Goal: Task Accomplishment & Management: Complete application form

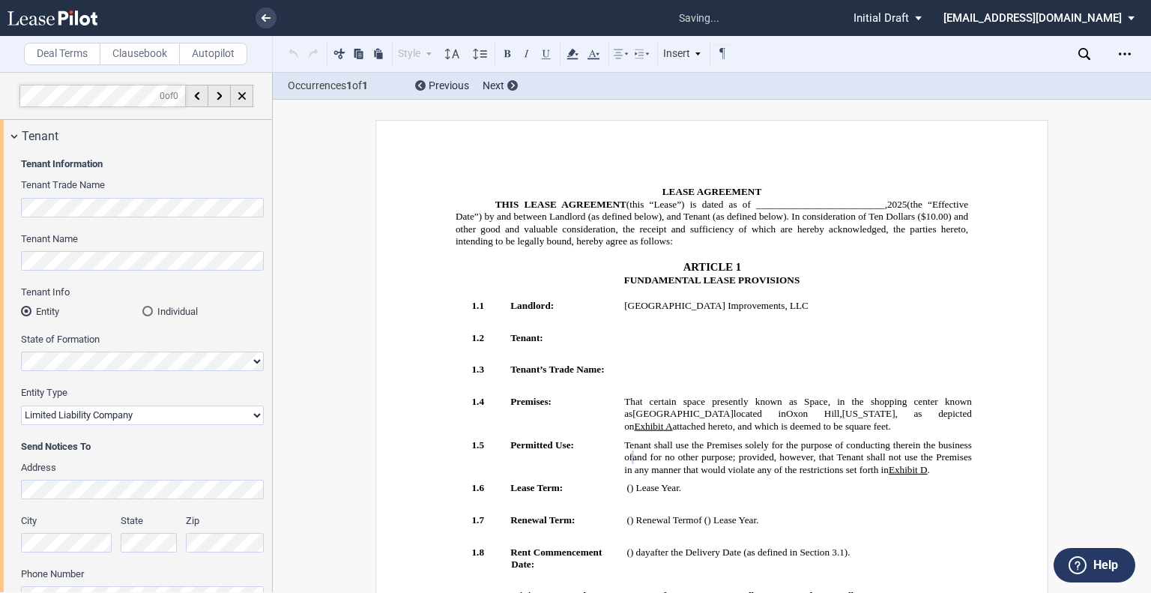
select select "limited liability company"
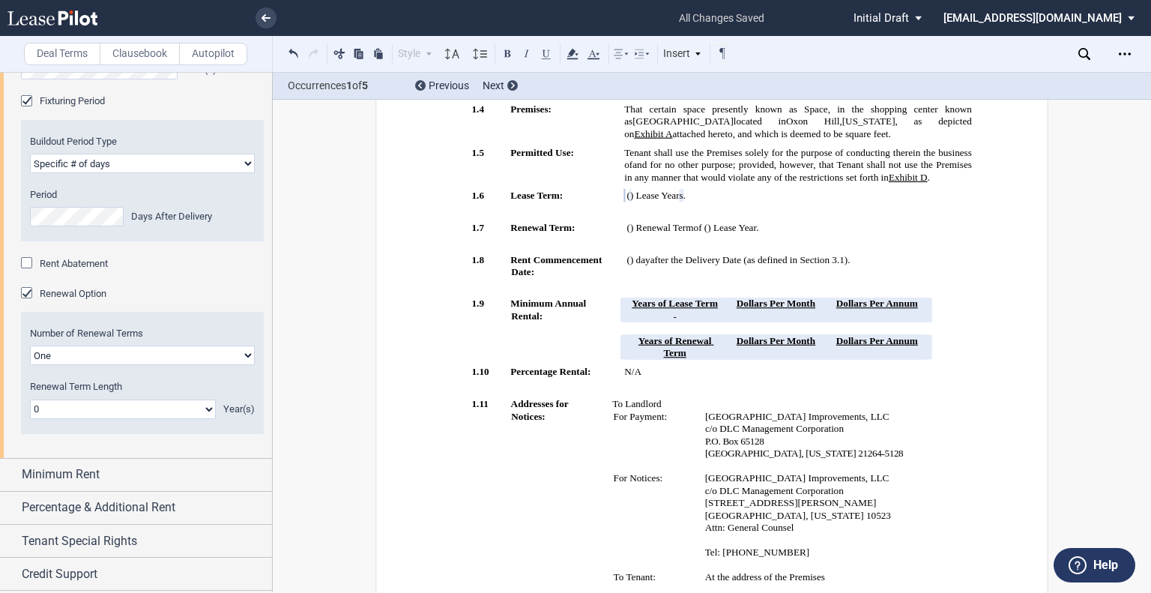
scroll to position [1124, 0]
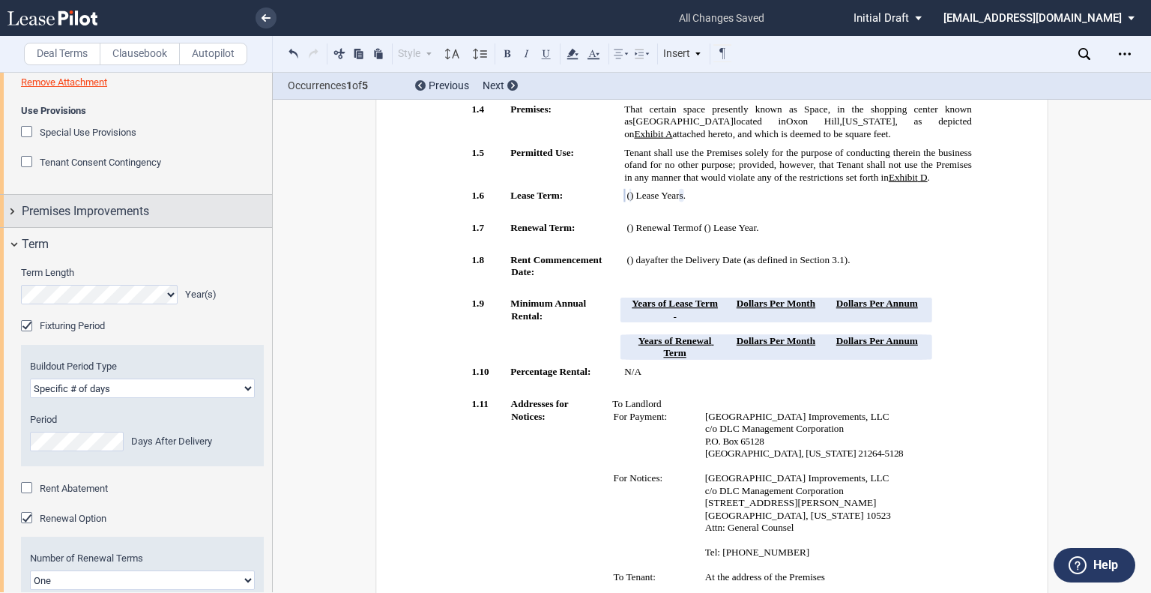
click at [112, 220] on span "Premises Improvements" at bounding box center [85, 211] width 127 height 18
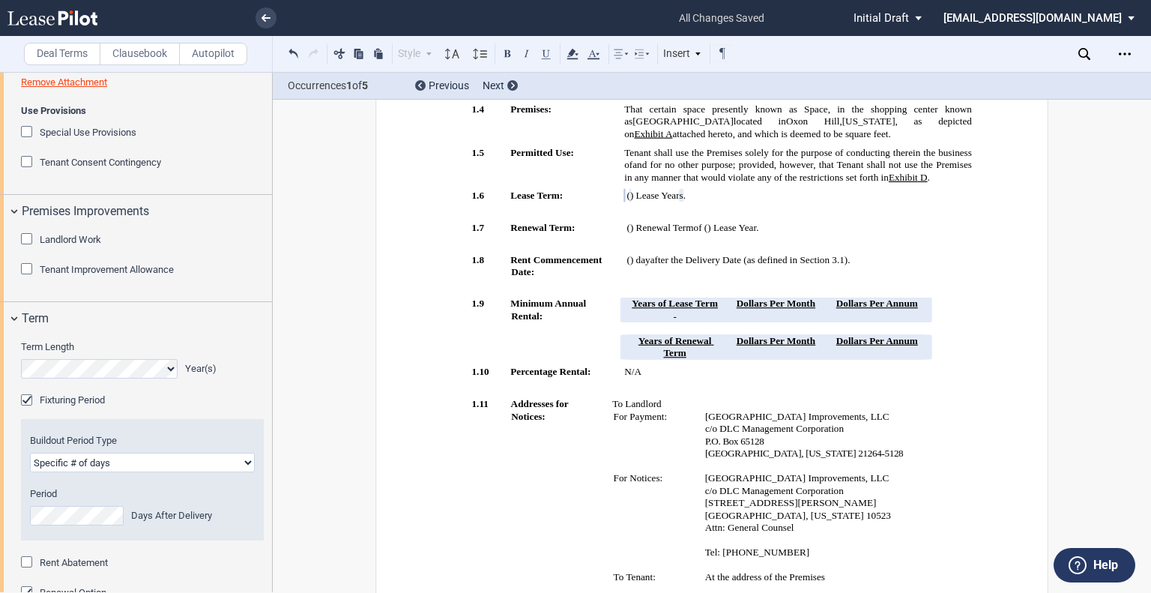
click at [26, 248] on div "Landlord Work" at bounding box center [28, 240] width 15 height 15
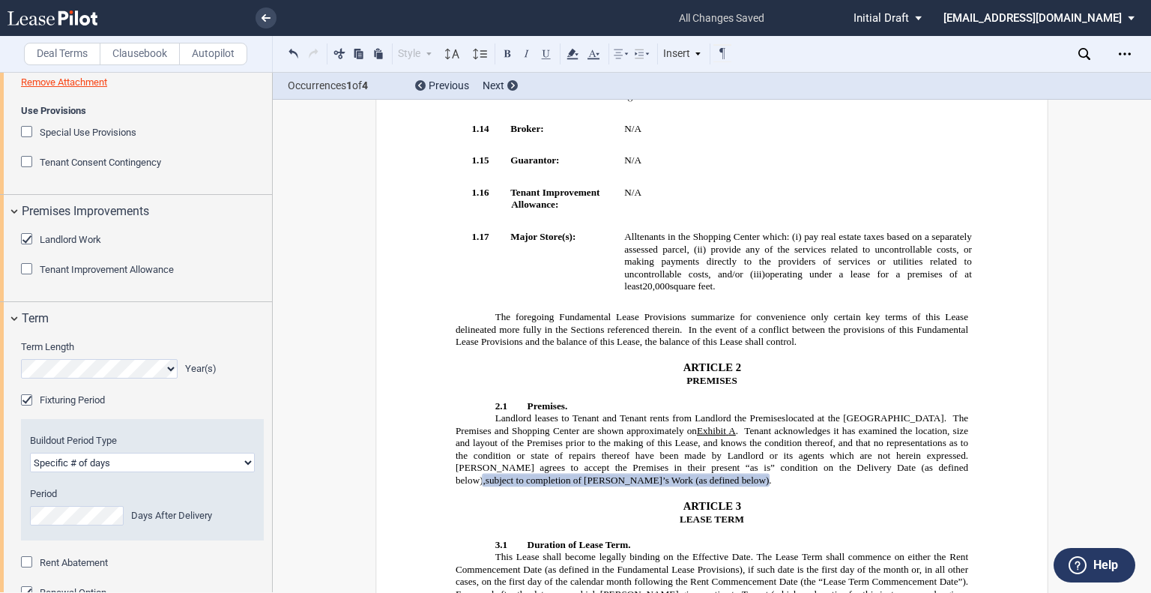
click at [27, 278] on div "Tenant Improvement Allowance" at bounding box center [28, 270] width 15 height 15
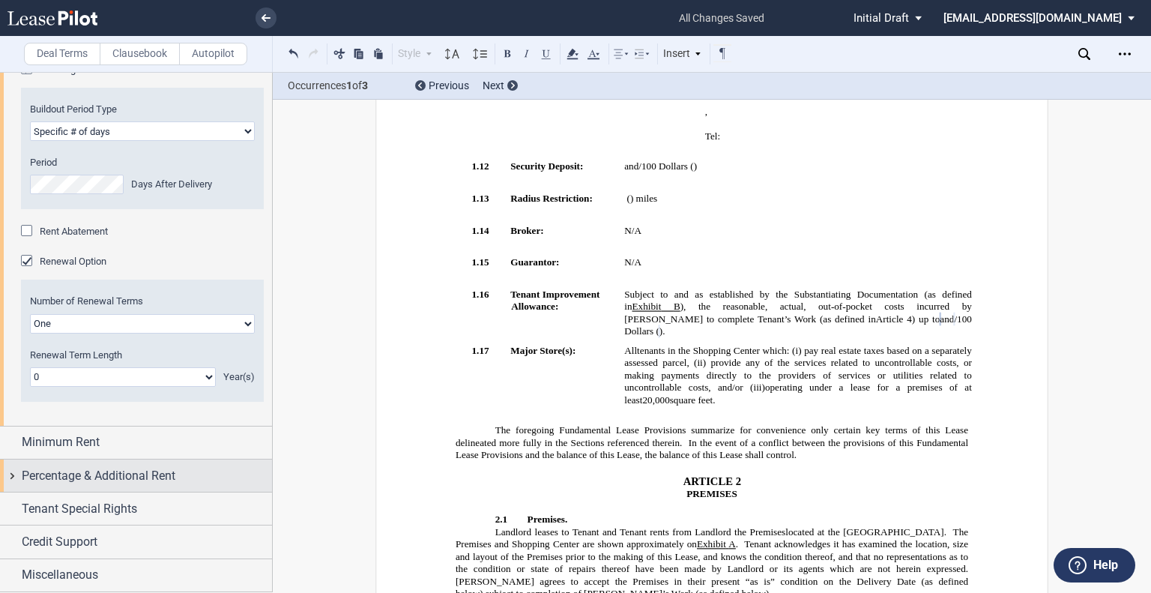
scroll to position [1614, 0]
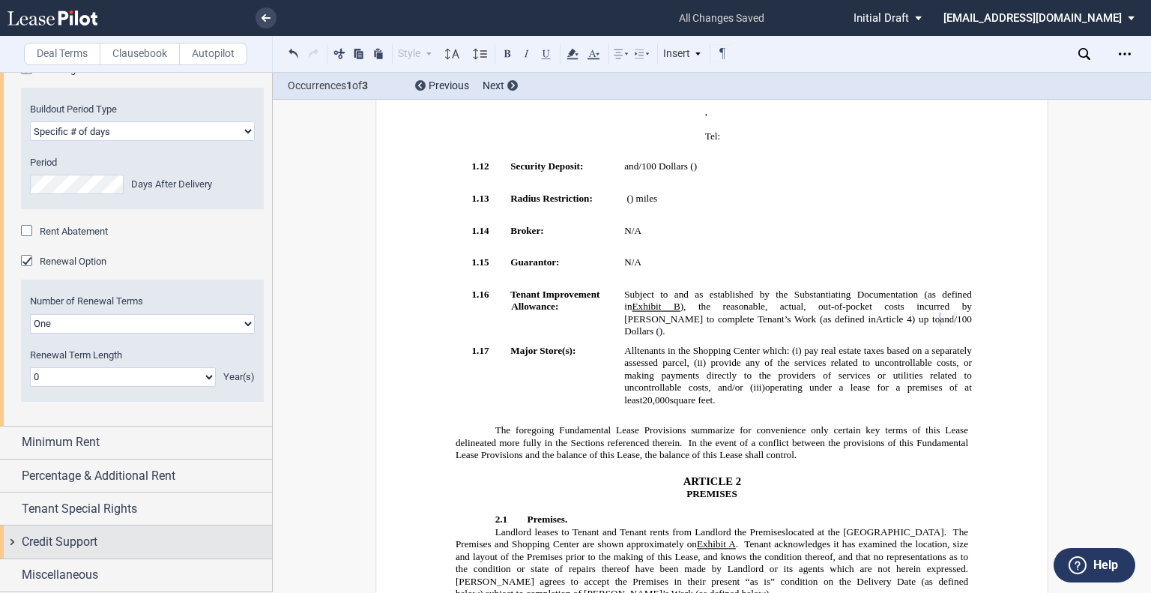
click at [93, 554] on div "Credit Support" at bounding box center [136, 541] width 272 height 32
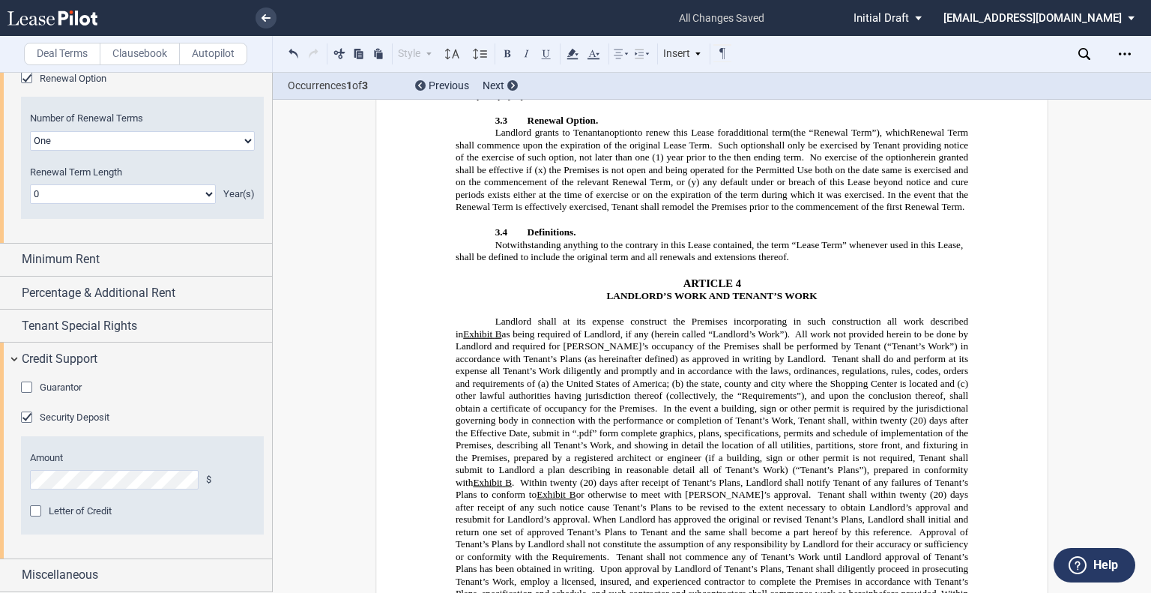
scroll to position [1635, 0]
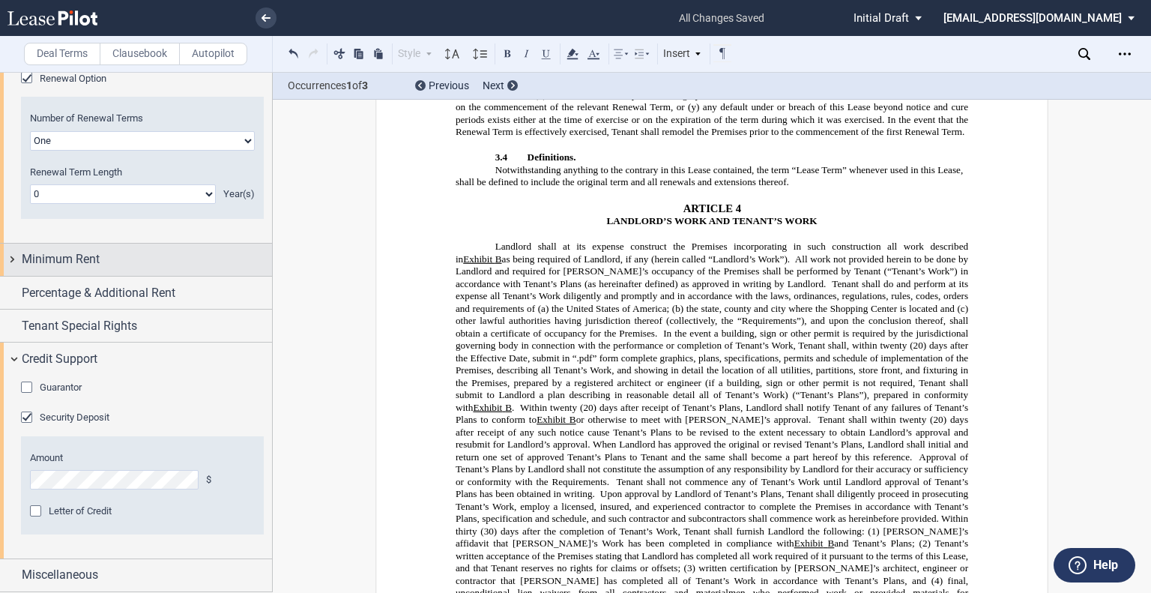
click at [118, 260] on div "Minimum Rent" at bounding box center [147, 259] width 250 height 18
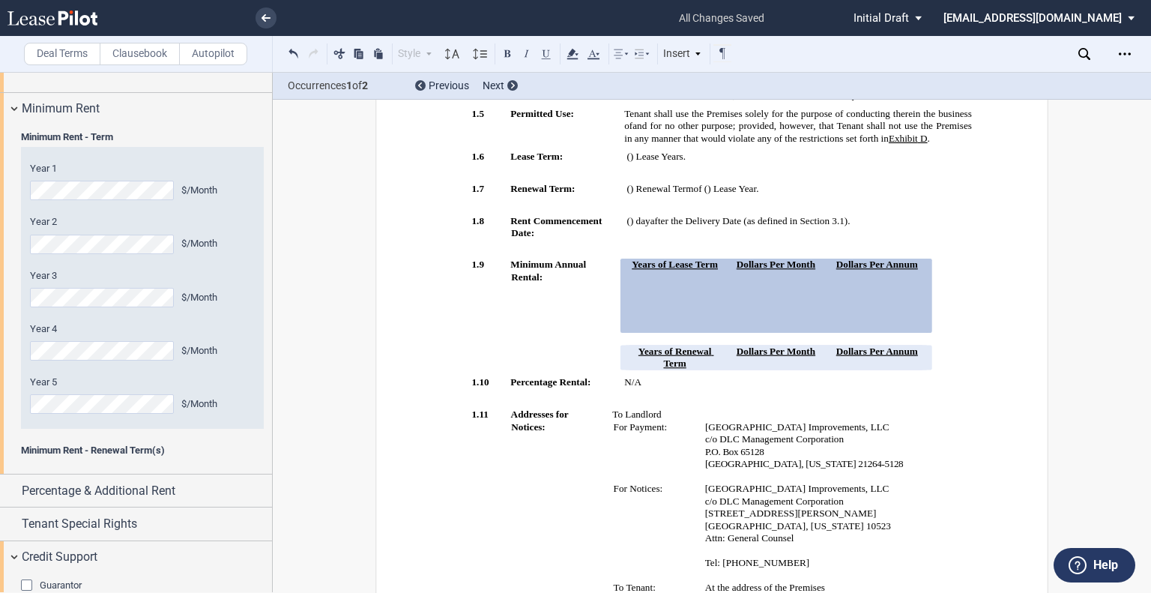
scroll to position [1647, 0]
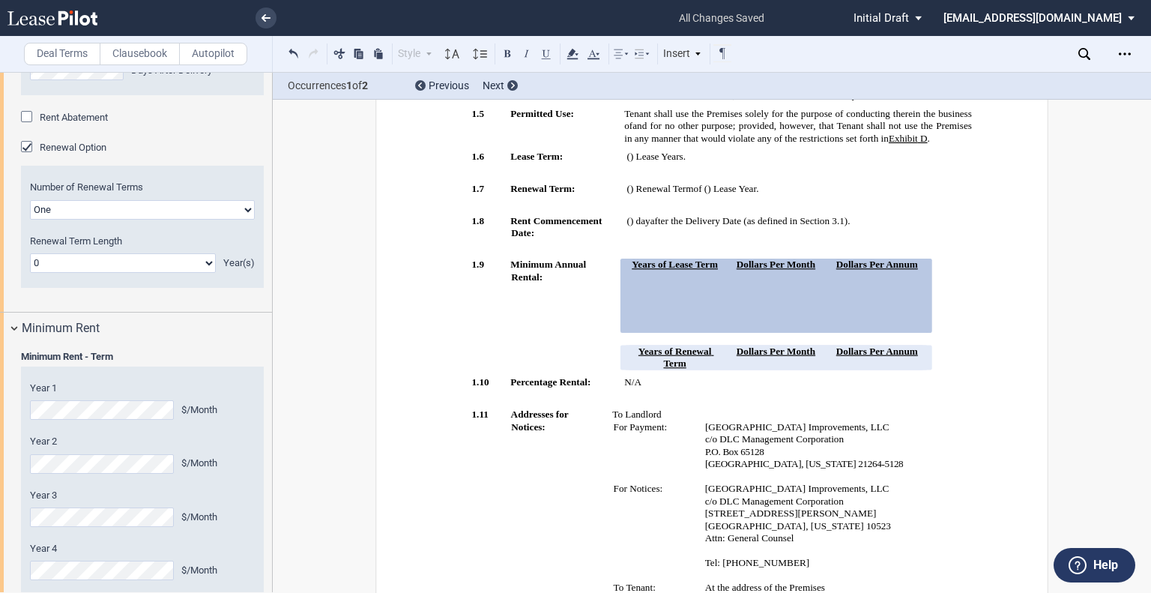
click at [28, 156] on div "Renewal Option" at bounding box center [28, 148] width 15 height 15
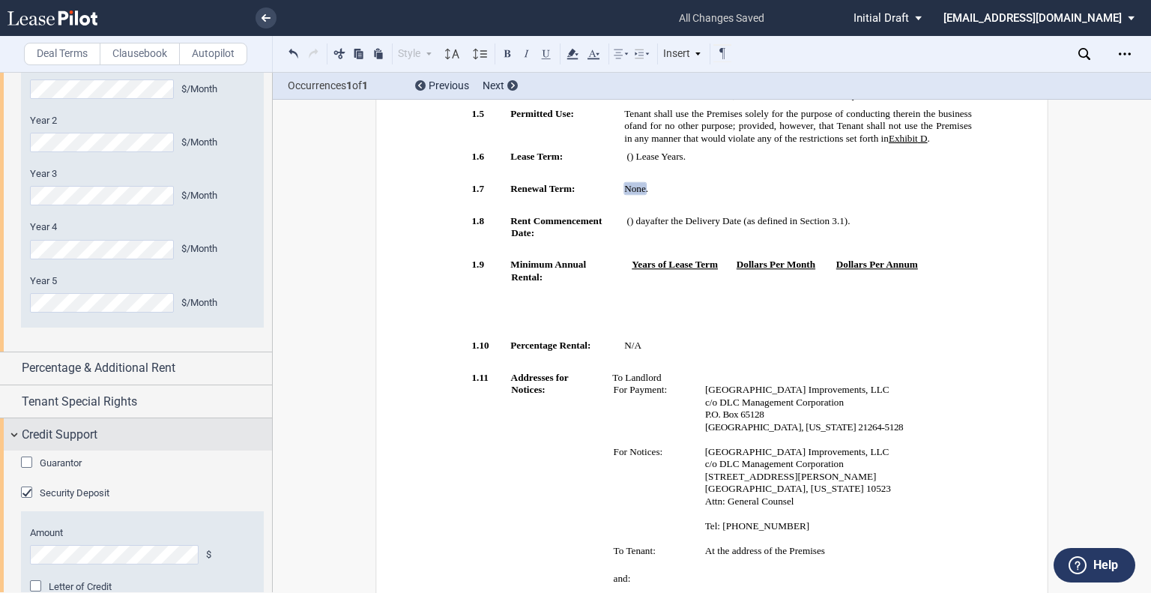
scroll to position [1872, 0]
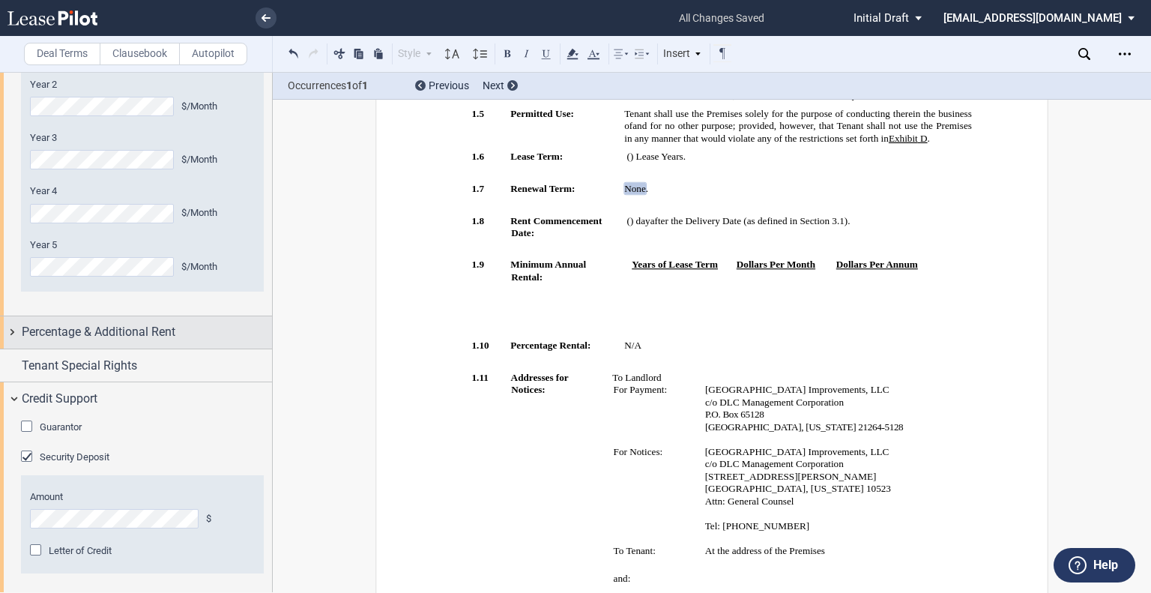
click at [157, 341] on span "Percentage & Additional Rent" at bounding box center [99, 332] width 154 height 18
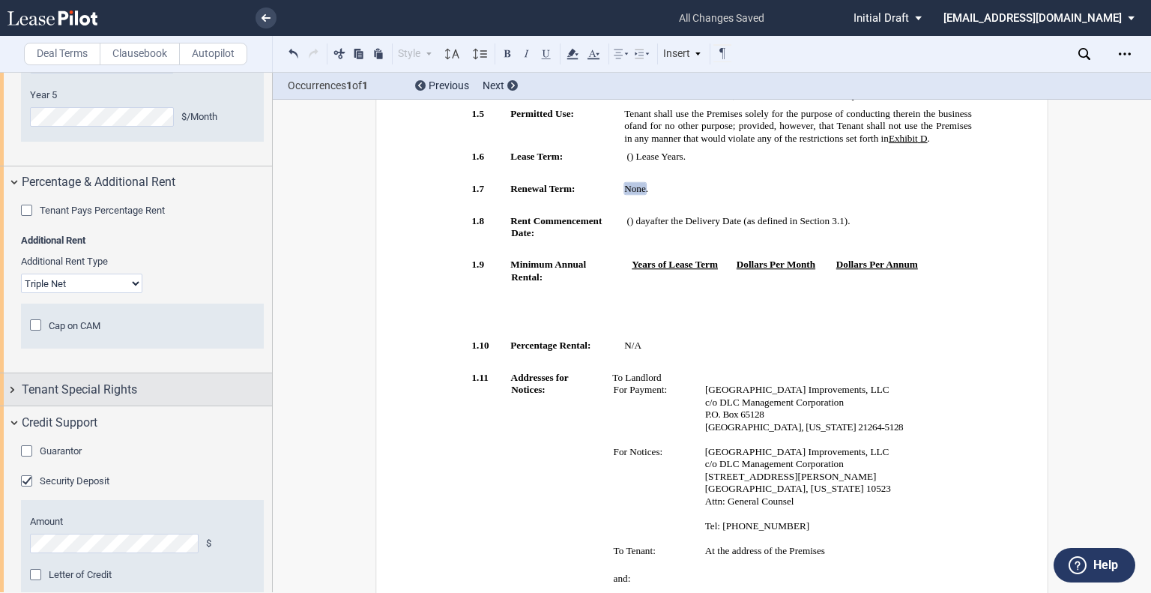
drag, startPoint x: 132, startPoint y: 464, endPoint x: 147, endPoint y: 456, distance: 17.1
click at [132, 399] on span "Tenant Special Rights" at bounding box center [79, 390] width 115 height 18
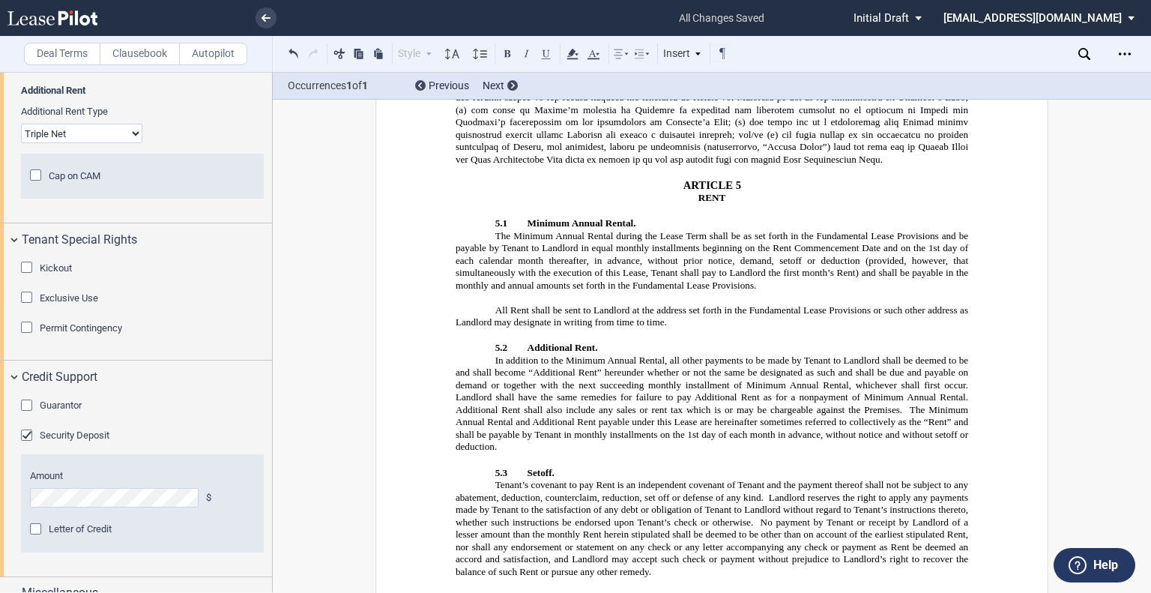
scroll to position [1979, 0]
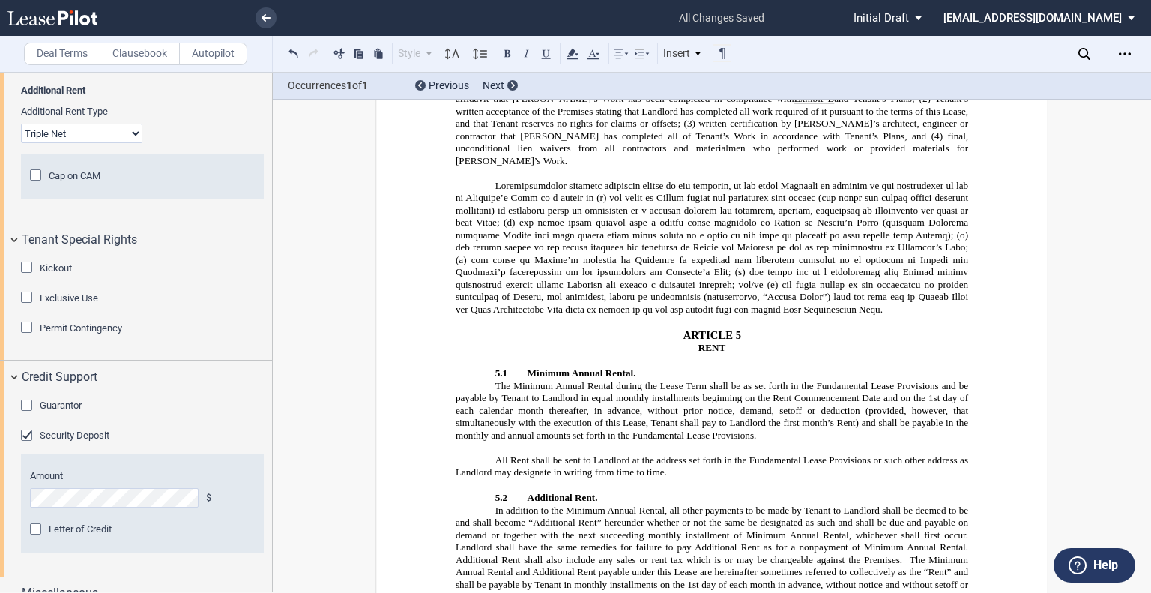
click at [669, 454] on p "All Rent shall be sent to Landlord at the address set forth in the Fundamental …" at bounding box center [711, 466] width 512 height 25
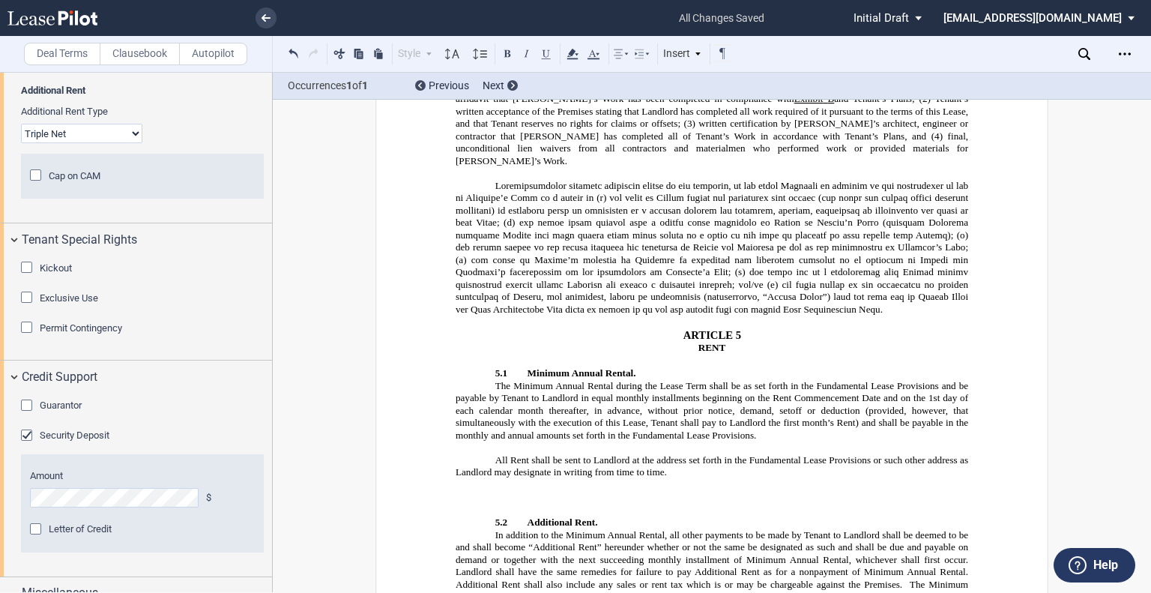
scroll to position [1990, 0]
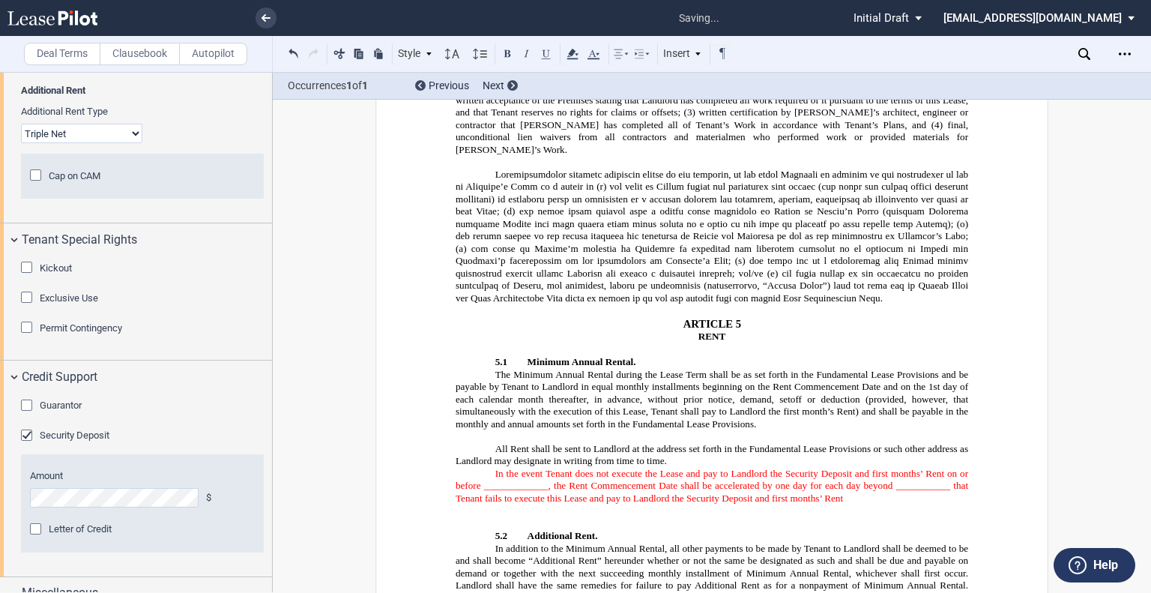
click at [679, 443] on p "All Rent shall be sent to Landlord at the address set forth in the Fundamental …" at bounding box center [711, 455] width 512 height 25
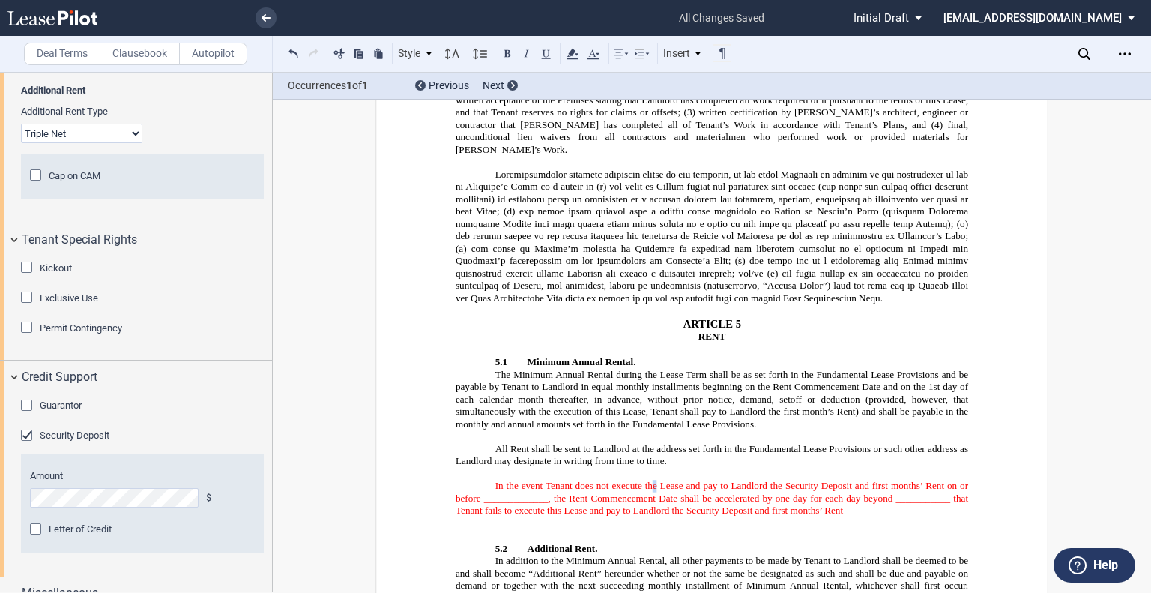
click at [653, 480] on span "In the event Tenant does not execute the Lease and pay to Landlord the Security…" at bounding box center [712, 498] width 515 height 36
drag, startPoint x: 480, startPoint y: 353, endPoint x: 545, endPoint y: 356, distance: 64.5
click at [545, 480] on span "In the event Tenant does not execute this Lease and pay to Landlord the Securit…" at bounding box center [712, 498] width 515 height 36
click at [909, 517] on p "﻿" at bounding box center [711, 523] width 512 height 13
drag, startPoint x: 911, startPoint y: 352, endPoint x: 998, endPoint y: 356, distance: 87.0
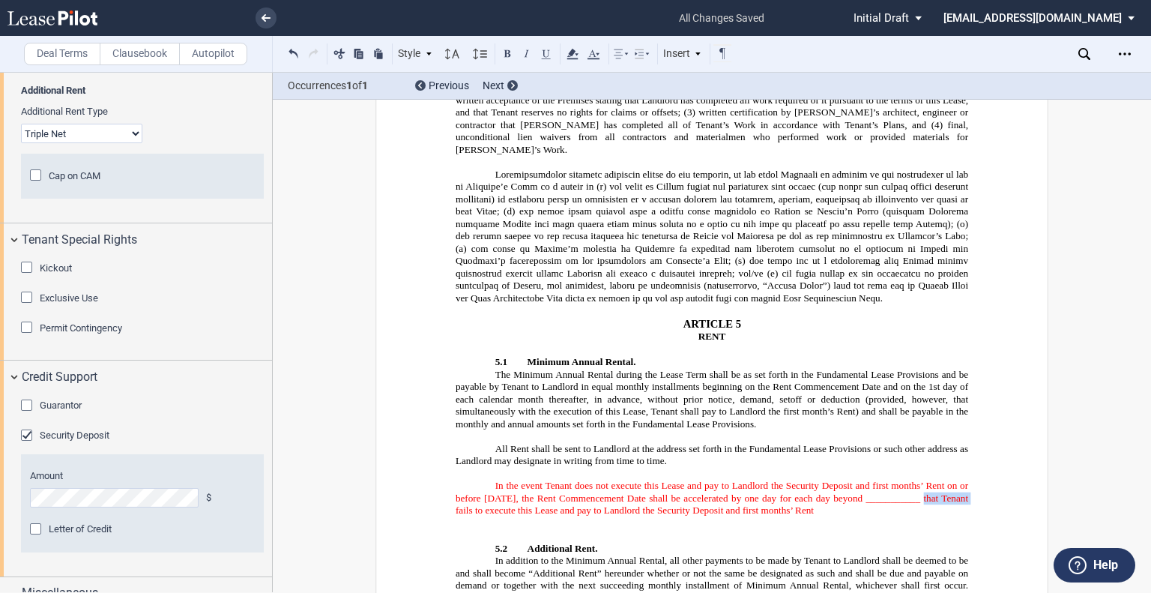
click at [898, 480] on p "﻿ In the event Tenant does not execute this Lease and pay to Landlord the Secur…" at bounding box center [711, 498] width 512 height 37
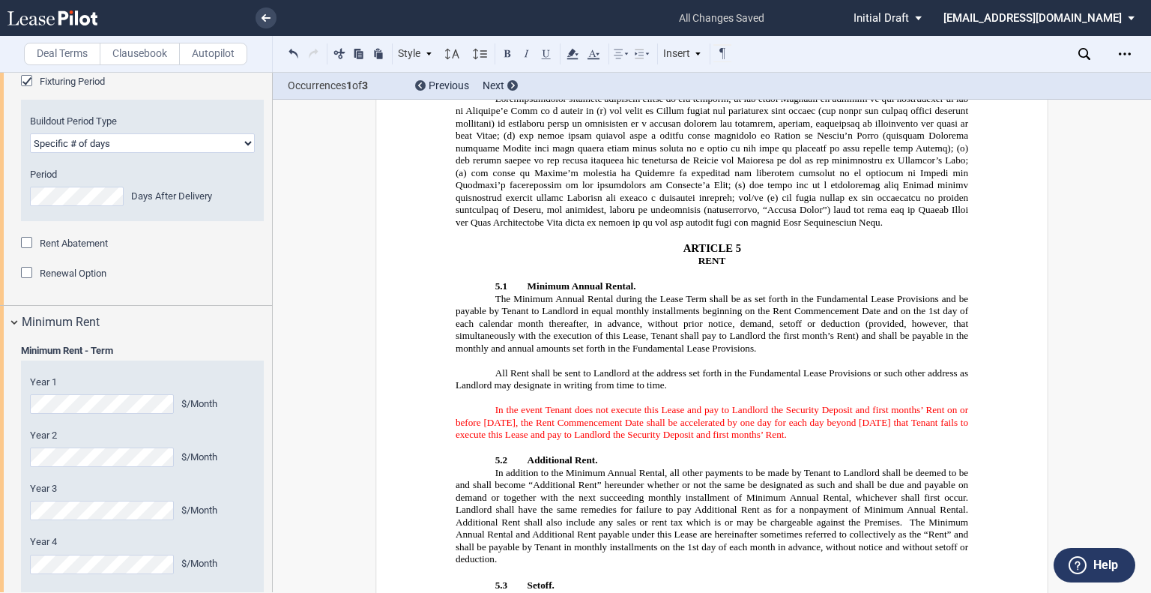
scroll to position [2002, 0]
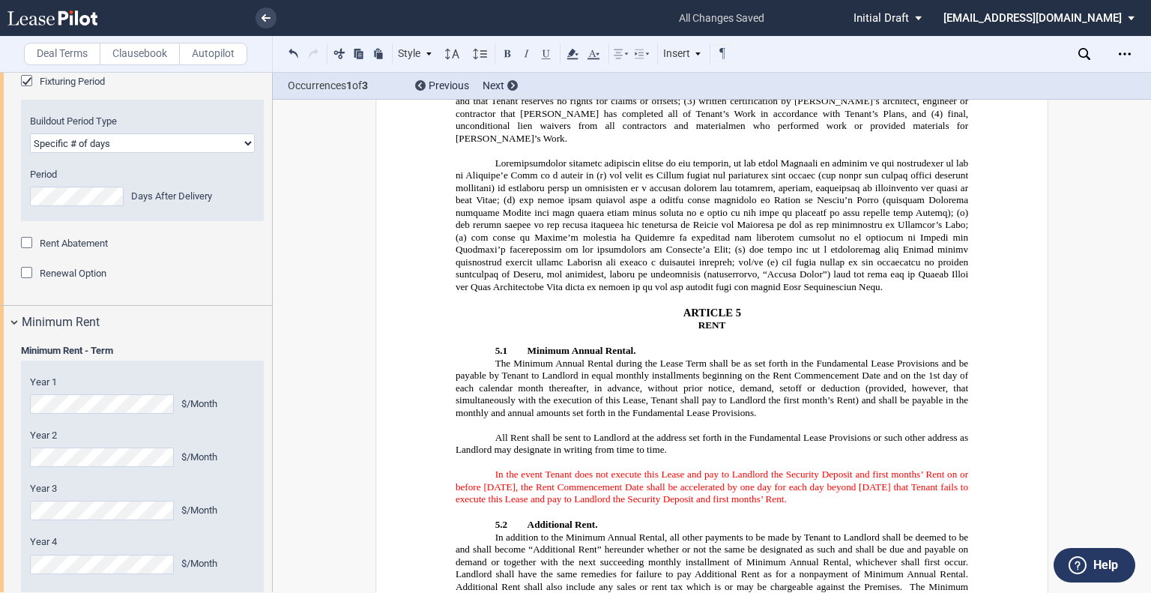
click at [878, 469] on span "In the event Tenant does not execute this Lease and pay to Landlord the Securit…" at bounding box center [712, 487] width 515 height 36
drag, startPoint x: 885, startPoint y: 352, endPoint x: 527, endPoint y: 328, distance: 358.9
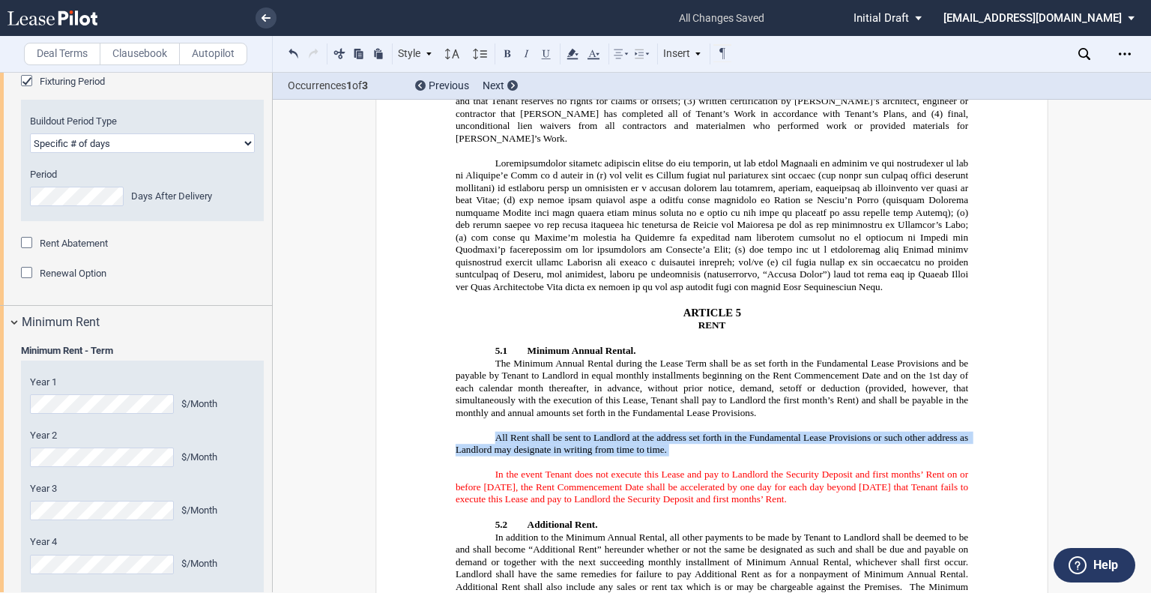
click at [605, 469] on span "In the event Tenant does not execute this Lease and pay to Landlord the Securit…" at bounding box center [712, 487] width 515 height 36
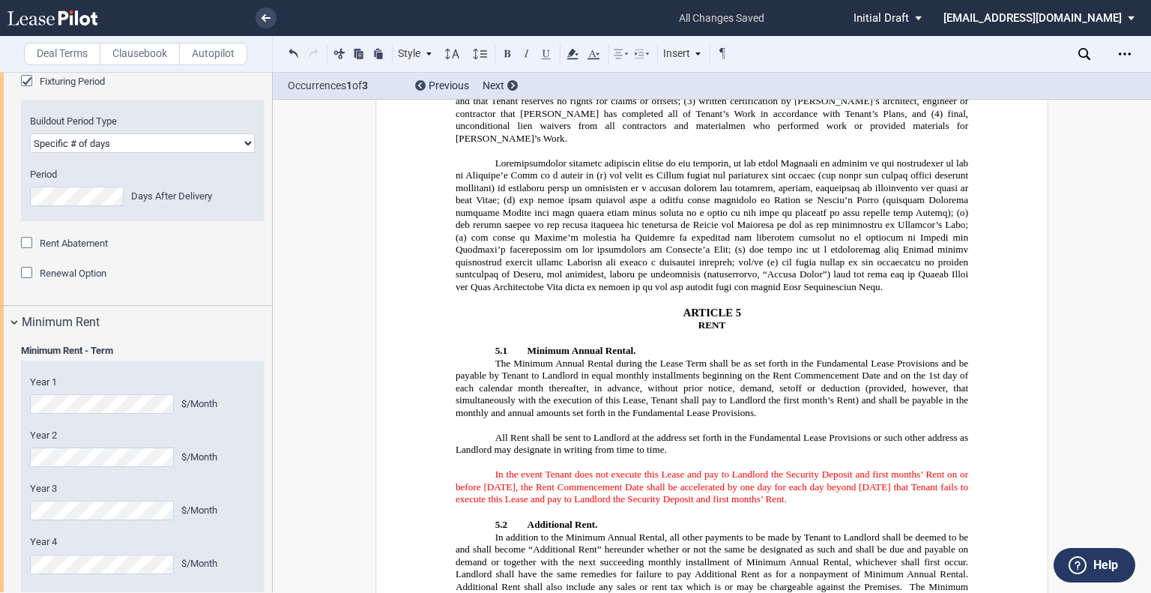
drag, startPoint x: 490, startPoint y: 327, endPoint x: 881, endPoint y: 351, distance: 391.8
click at [881, 469] on p "﻿ In the event Tenant does not execute this Lease and pay to Landlord the Secur…" at bounding box center [711, 487] width 512 height 37
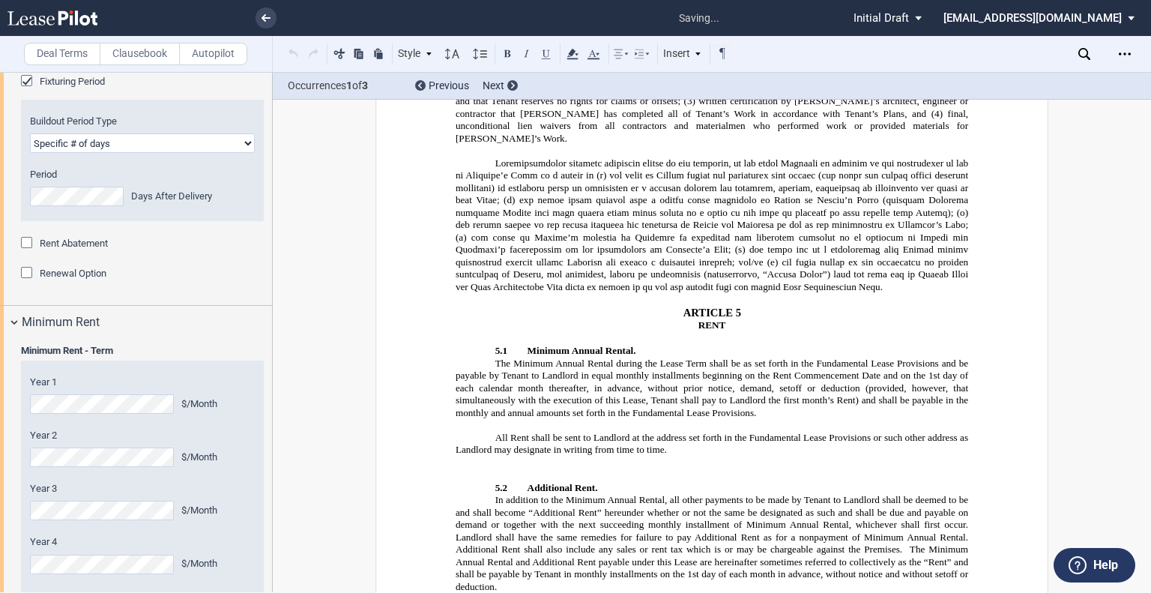
click at [655, 456] on p "﻿" at bounding box center [711, 462] width 512 height 13
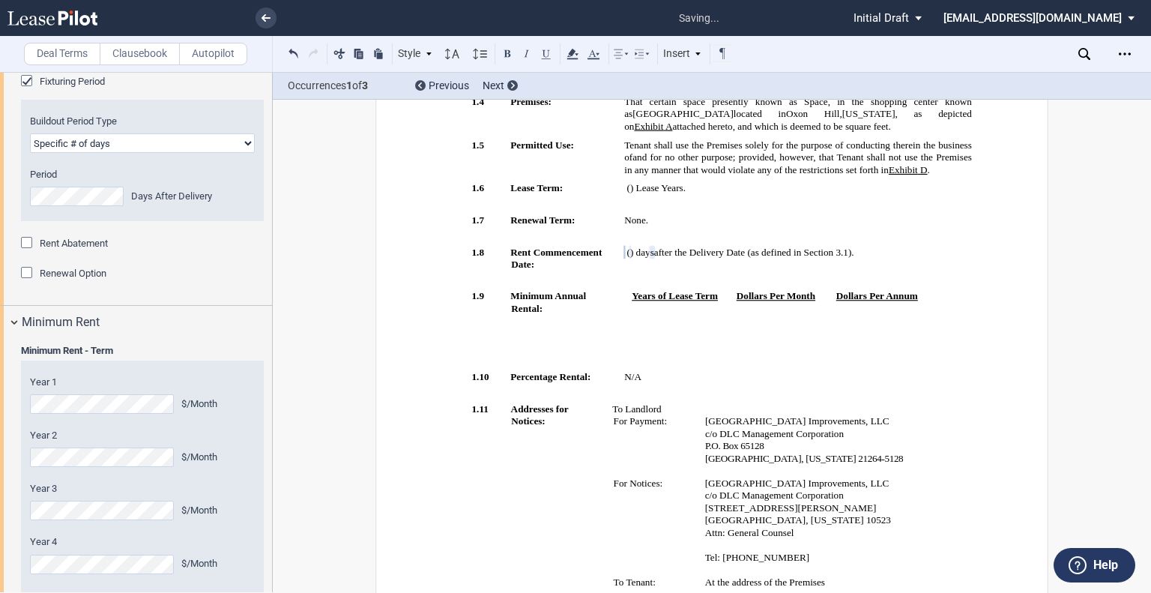
scroll to position [225, 0]
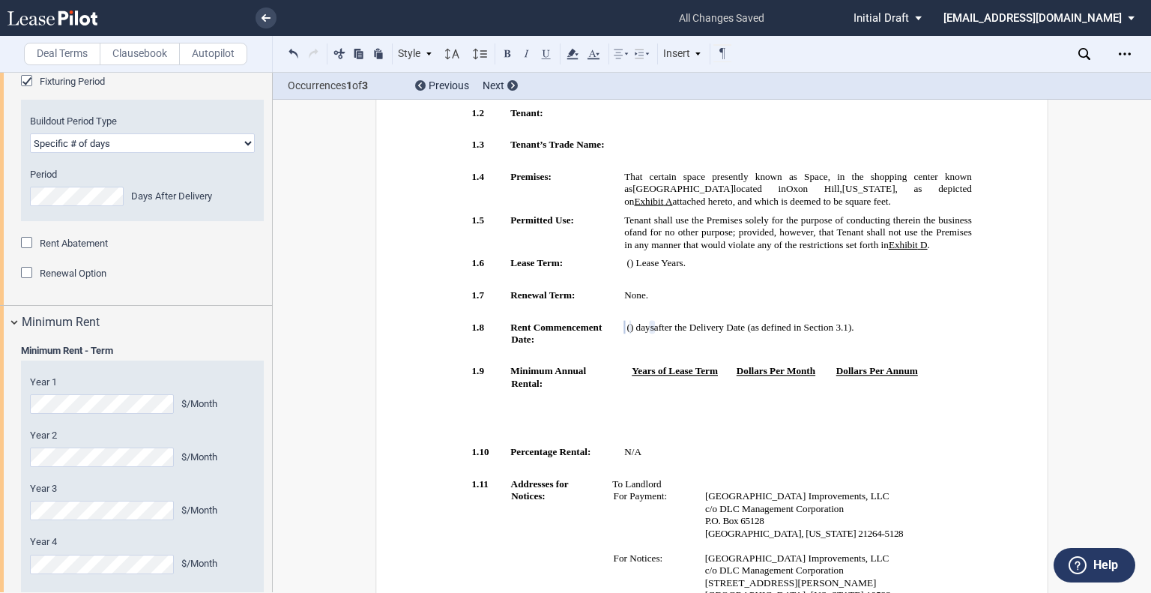
click at [890, 333] on p "The earlier of (i) ﻿ ﻿ ( ﻿ ﻿ ) day s after the Delivery Date (as defined in Sec…" at bounding box center [798, 327] width 348 height 13
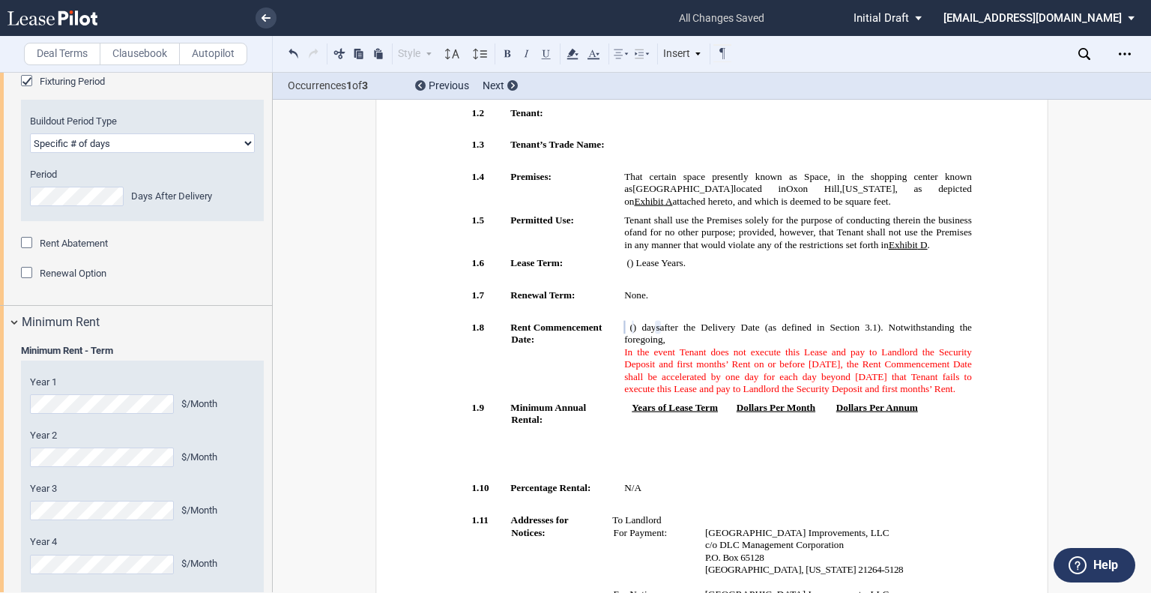
click at [624, 361] on span "In the event Tenant does not execute this Lease and pay to Landlord the Securit…" at bounding box center [799, 369] width 350 height 49
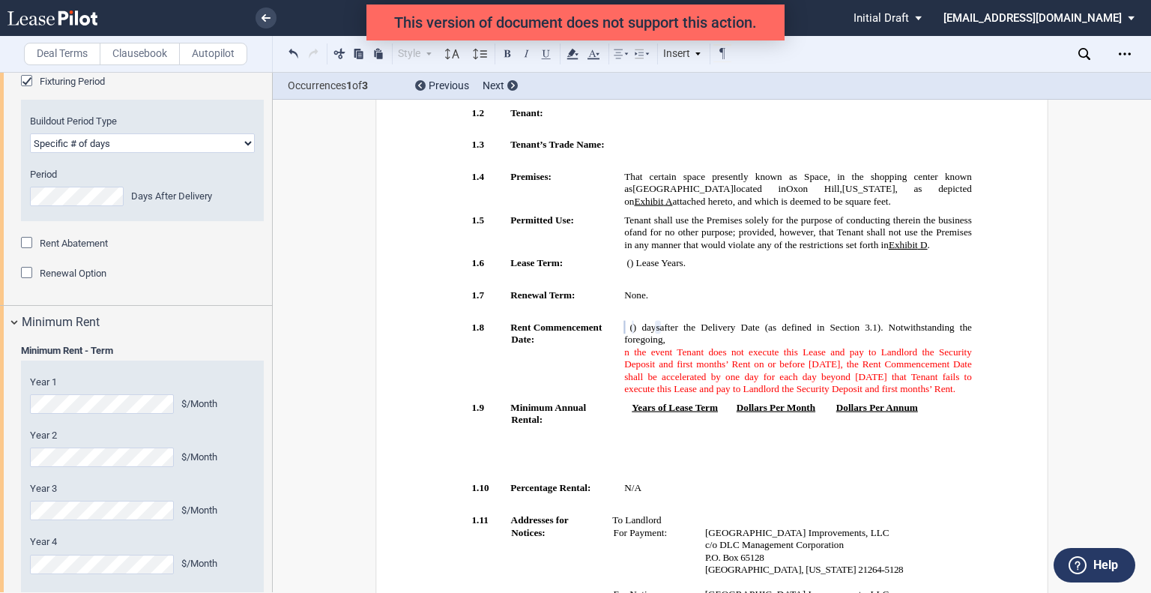
click at [688, 349] on p "The earlier of (i) ﻿ ﻿ ( ﻿ ﻿ ) day s after the Delivery Date (as defined in Sec…" at bounding box center [798, 358] width 348 height 74
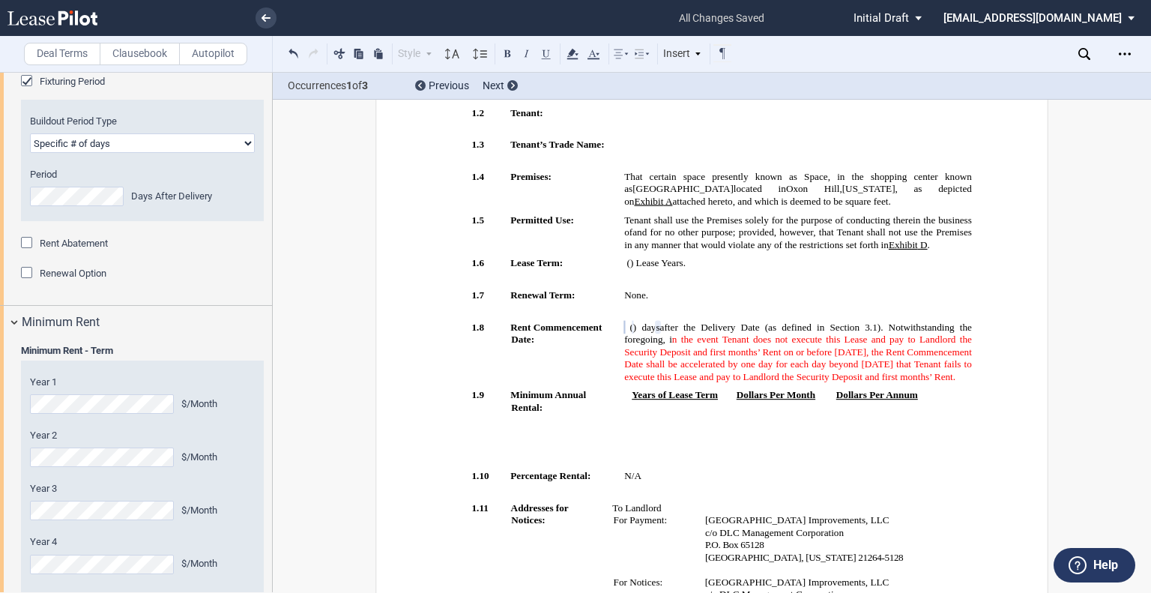
click at [740, 372] on span "n the event Tenant does not execute this Lease and pay to Landlord the Security…" at bounding box center [799, 357] width 350 height 49
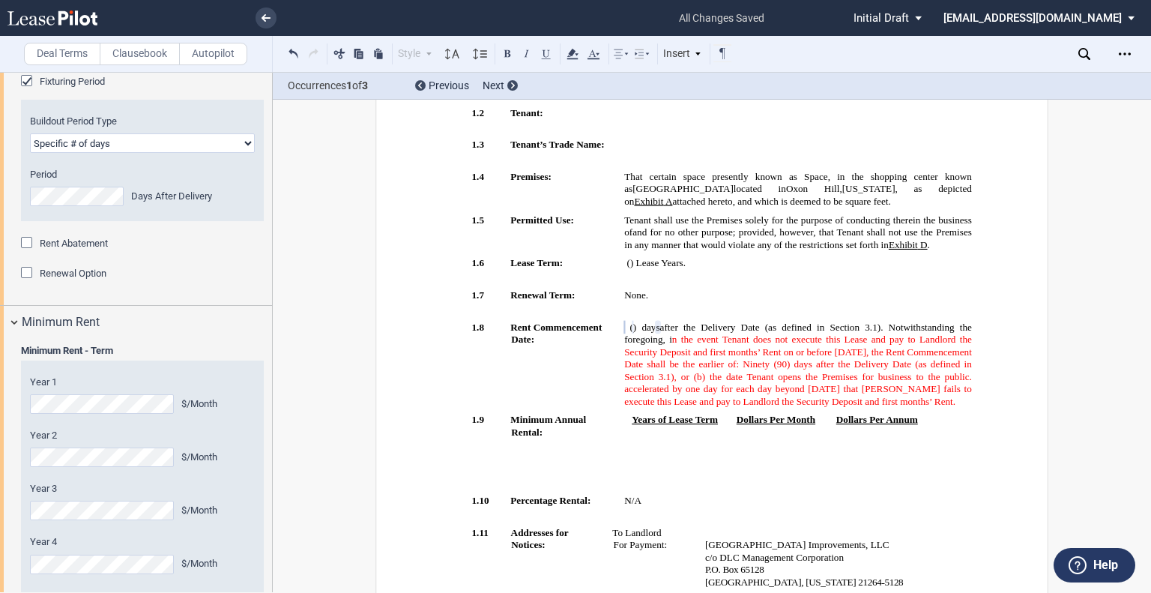
drag, startPoint x: 642, startPoint y: 417, endPoint x: 655, endPoint y: 396, distance: 24.9
click at [655, 396] on p "The earlier of (i) ﻿ ﻿ ( ﻿ ﻿ ) day s after the Delivery Date (as defined in Sec…" at bounding box center [798, 364] width 348 height 87
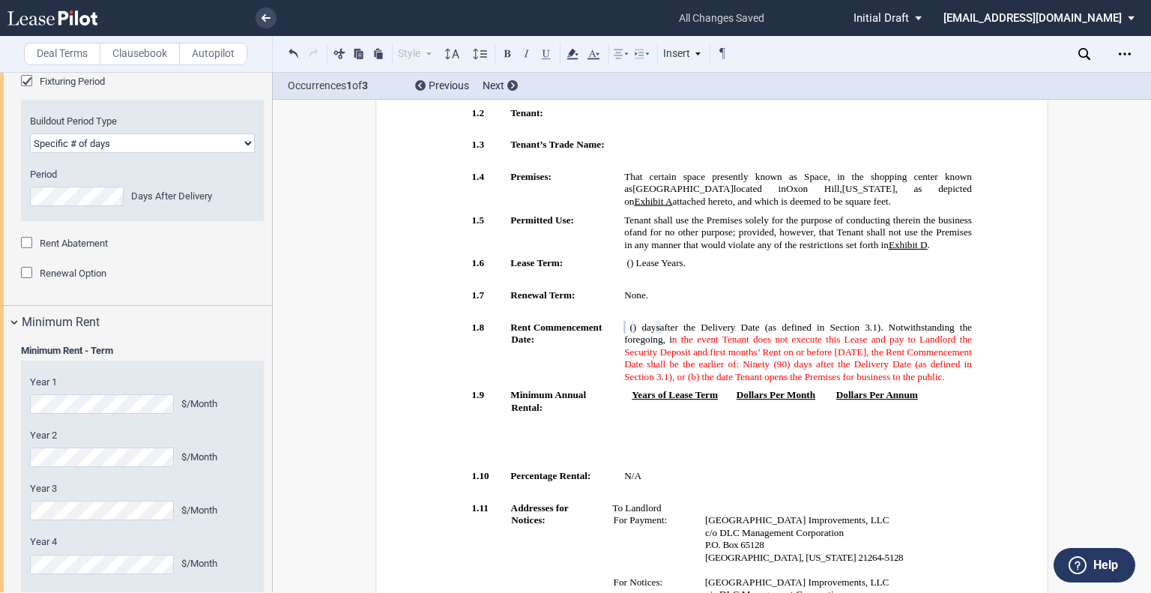
drag, startPoint x: 806, startPoint y: 369, endPoint x: 882, endPoint y: 385, distance: 77.3
click at [806, 369] on span "n the event Tenant does not execute this Lease and pay to Landlord the Security…" at bounding box center [799, 357] width 350 height 49
drag, startPoint x: 673, startPoint y: 396, endPoint x: 677, endPoint y: 338, distance: 58.6
click at [677, 338] on span "﻿ ﻿ ( ﻿ ﻿ ) day s after the Delivery Date (as defined in Section ﻿ 3.1 ﻿ ). Not…" at bounding box center [799, 351] width 350 height 61
click at [590, 50] on icon at bounding box center [593, 54] width 18 height 18
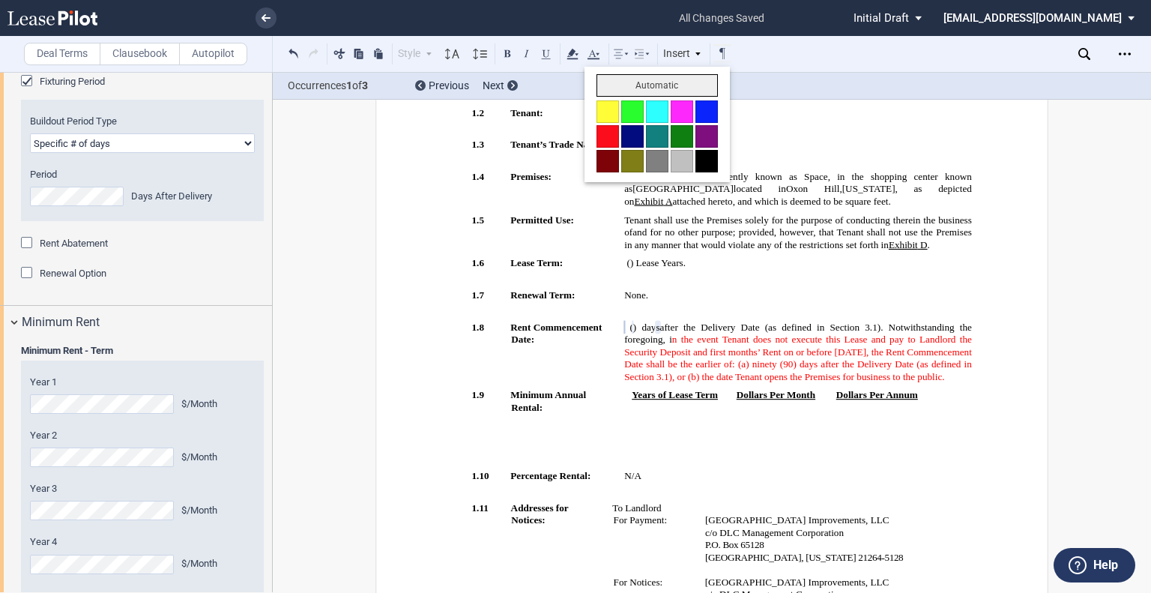
click at [611, 88] on button "Automatic" at bounding box center [656, 85] width 121 height 22
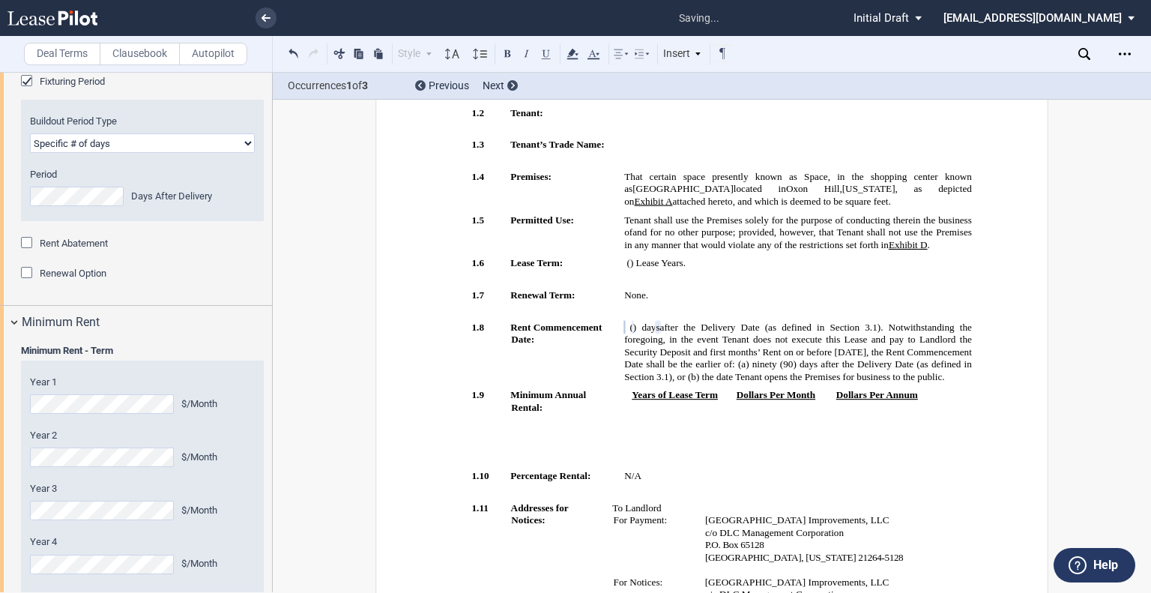
click at [900, 251] on p "Tenant shall use the Premises solely for the purpose of conducting therein the …" at bounding box center [798, 231] width 348 height 37
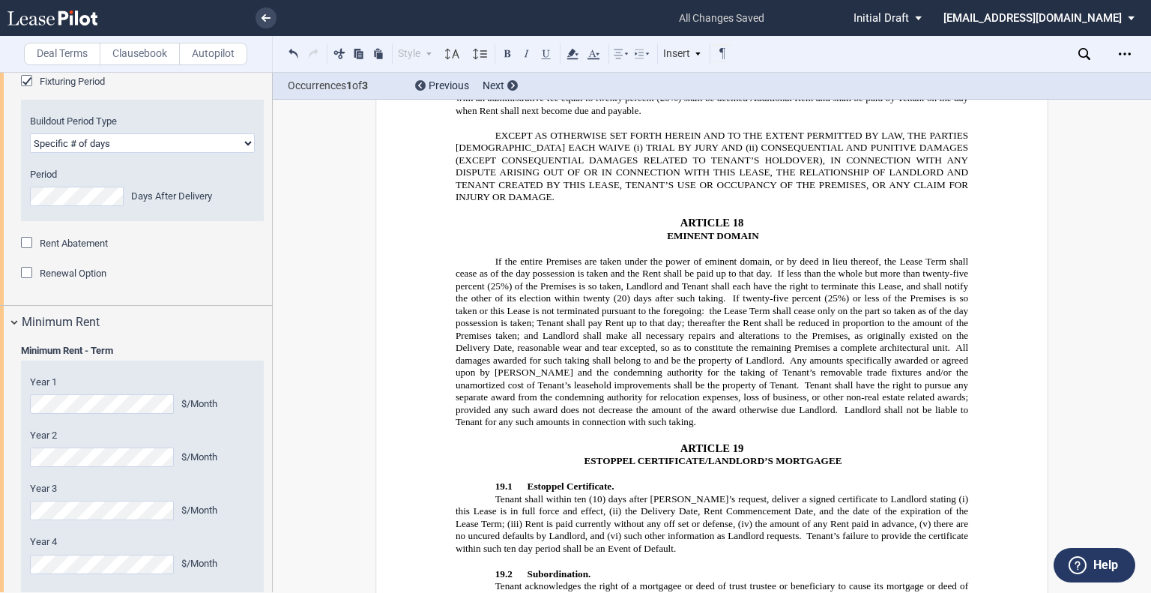
scroll to position [8615, 0]
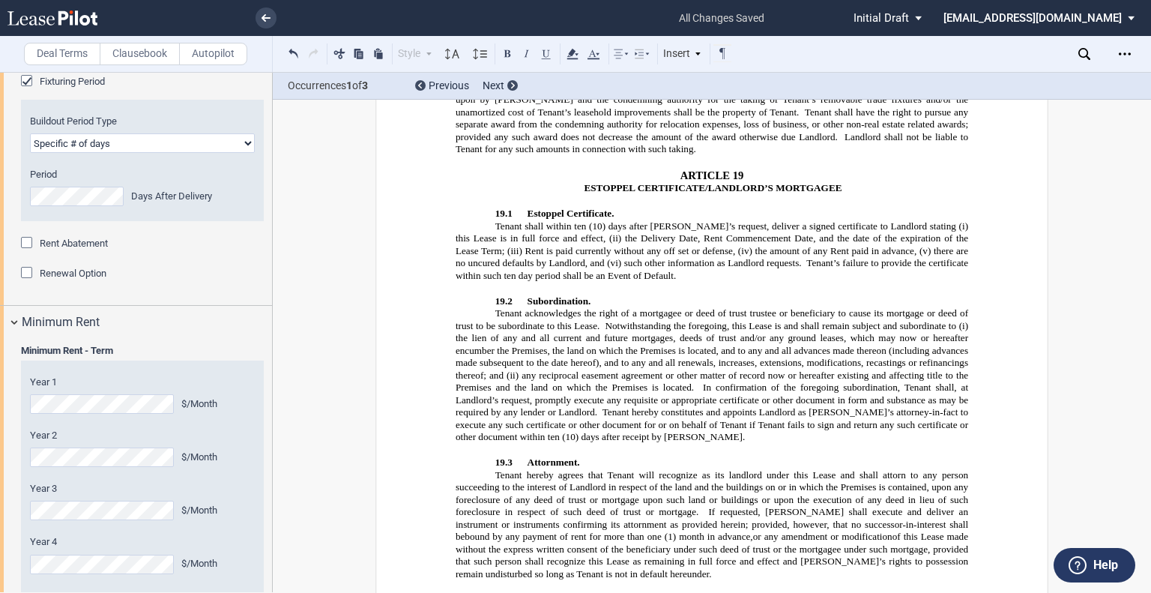
drag, startPoint x: 653, startPoint y: 428, endPoint x: 705, endPoint y: 429, distance: 51.7
drag, startPoint x: 858, startPoint y: 420, endPoint x: 896, endPoint y: 416, distance: 38.4
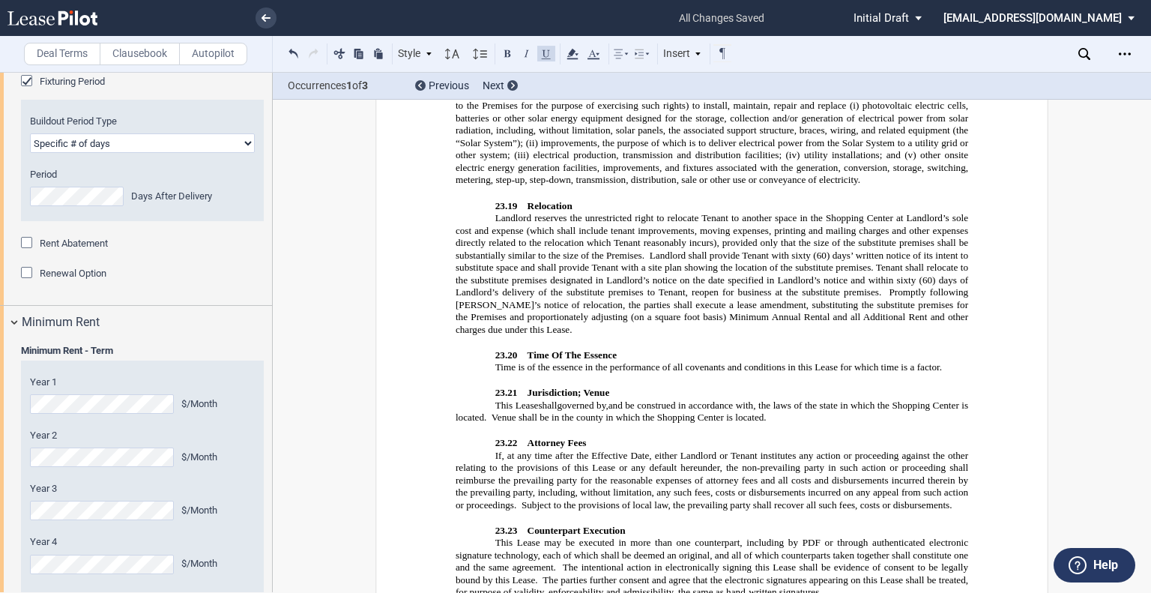
scroll to position [11473, 0]
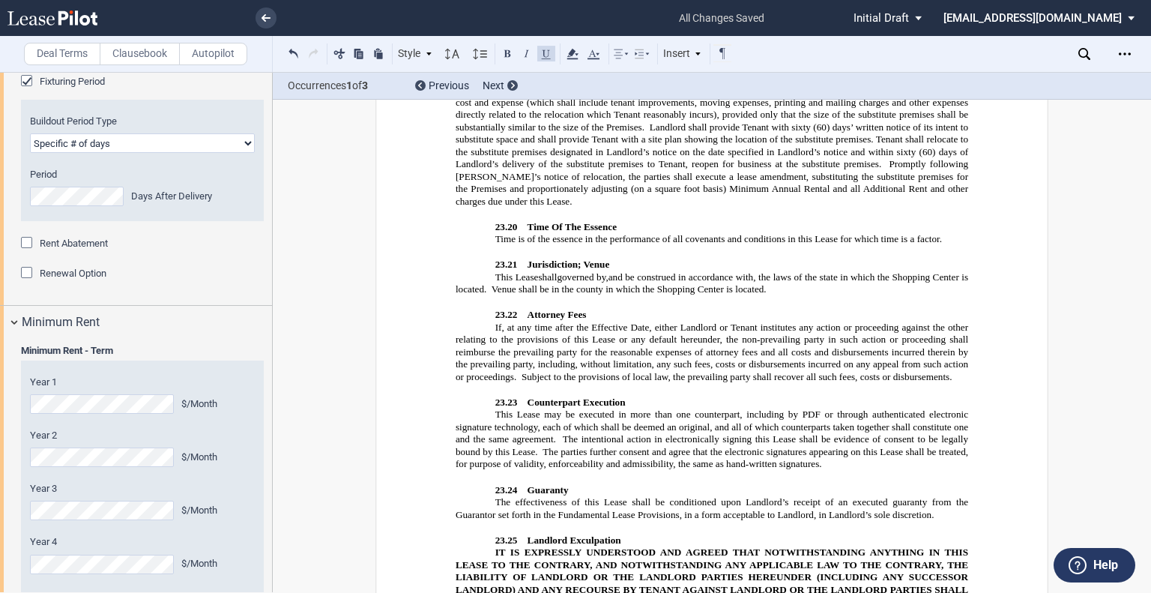
drag, startPoint x: 640, startPoint y: 294, endPoint x: 643, endPoint y: 269, distance: 24.9
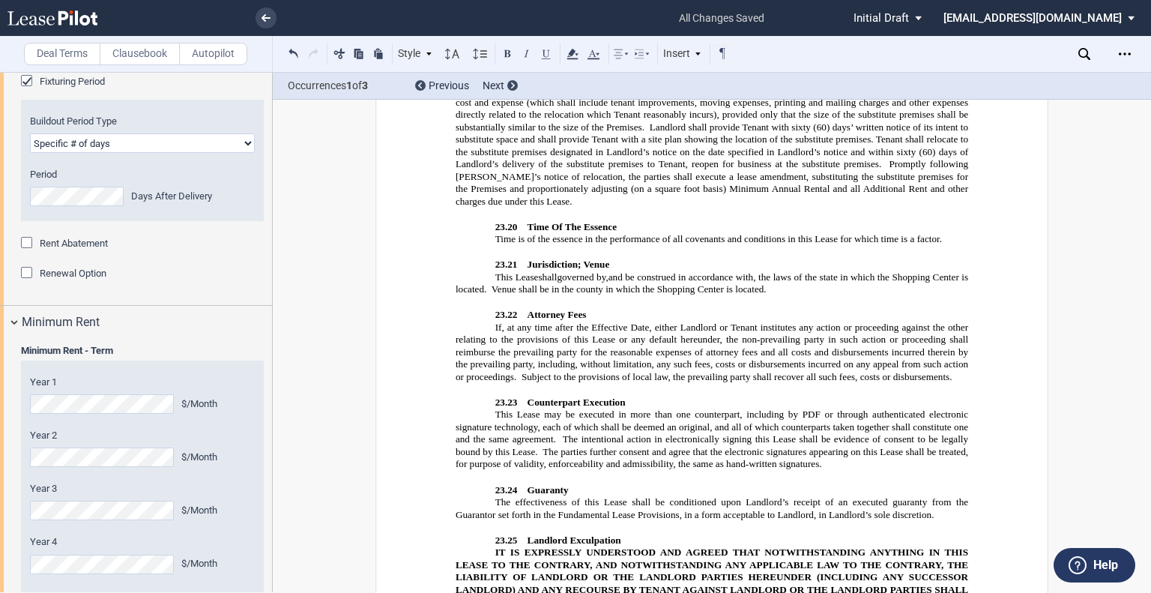
drag, startPoint x: 635, startPoint y: 361, endPoint x: 835, endPoint y: 439, distance: 215.3
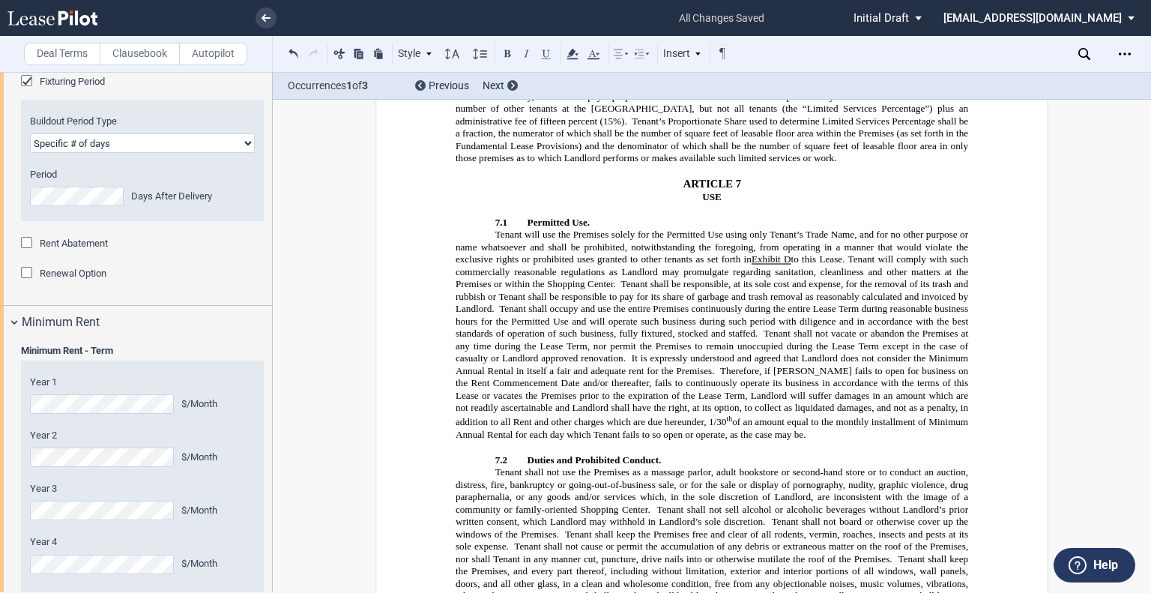
scroll to position [4131, 0]
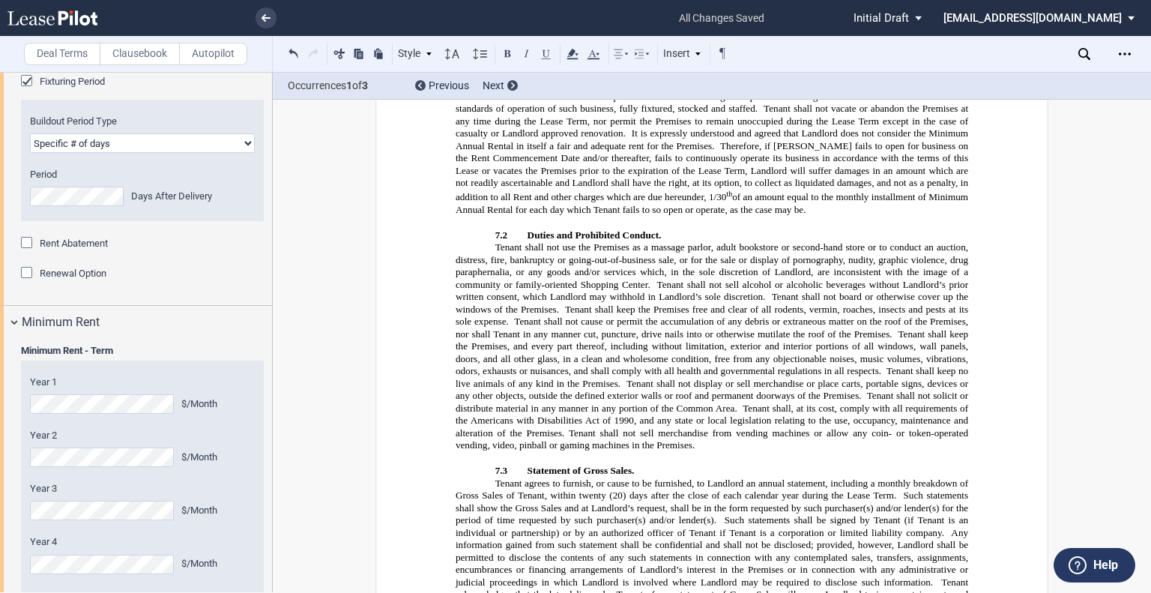
click at [455, 527] on span "Any information gained from such statement shall be confidential and shall not …" at bounding box center [712, 557] width 515 height 61
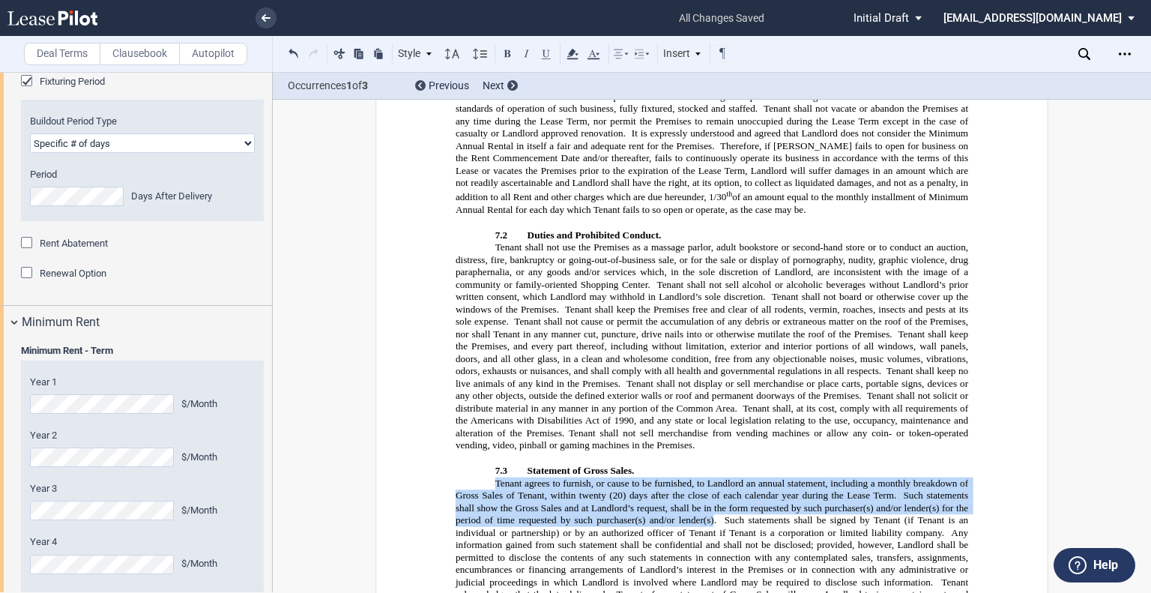
drag, startPoint x: 491, startPoint y: 151, endPoint x: 709, endPoint y: 188, distance: 221.2
click at [709, 477] on span "Tenant agrees to furnish, or cause to be furnished, to Landlord an annual state…" at bounding box center [712, 563] width 515 height 172
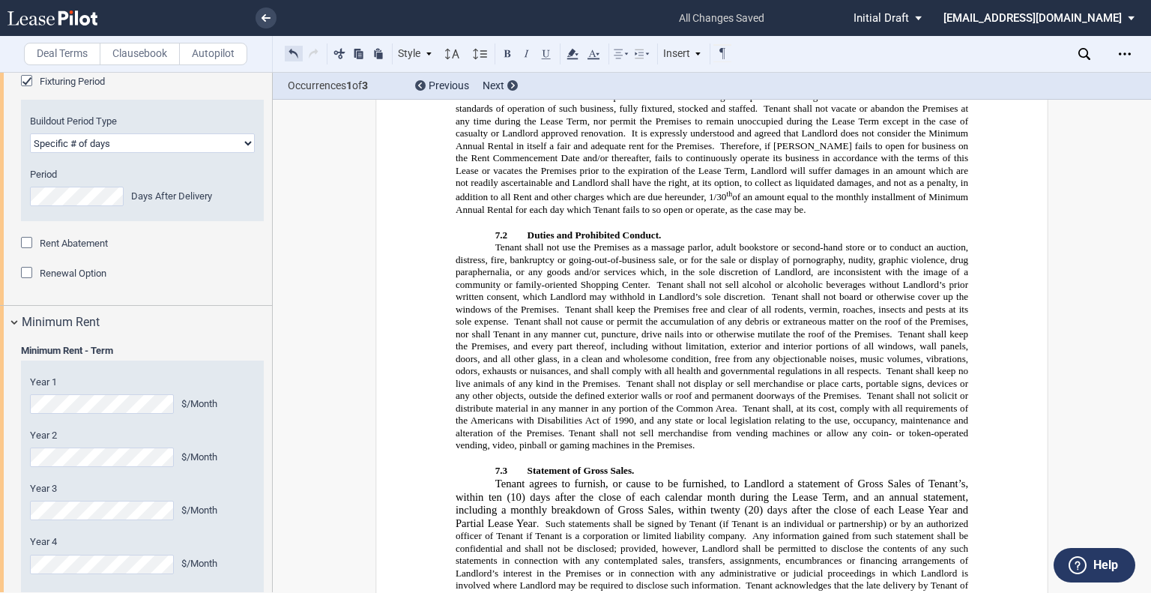
click at [294, 55] on button at bounding box center [294, 53] width 18 height 18
click at [491, 477] on span "Tenant agrees to furnish, or cause to be furnished, to Landlord an annual state…" at bounding box center [712, 489] width 515 height 24
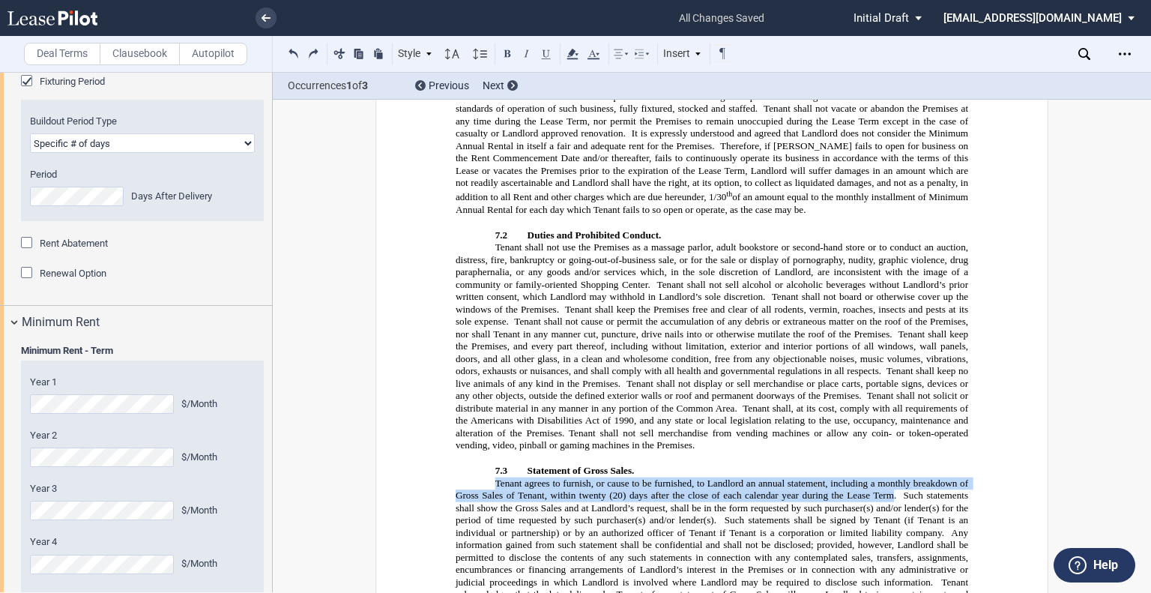
drag, startPoint x: 491, startPoint y: 152, endPoint x: 891, endPoint y: 165, distance: 399.5
click at [891, 477] on span "Tenant agrees to furnish, or cause to be furnished, to Landlord an annual state…" at bounding box center [712, 563] width 515 height 172
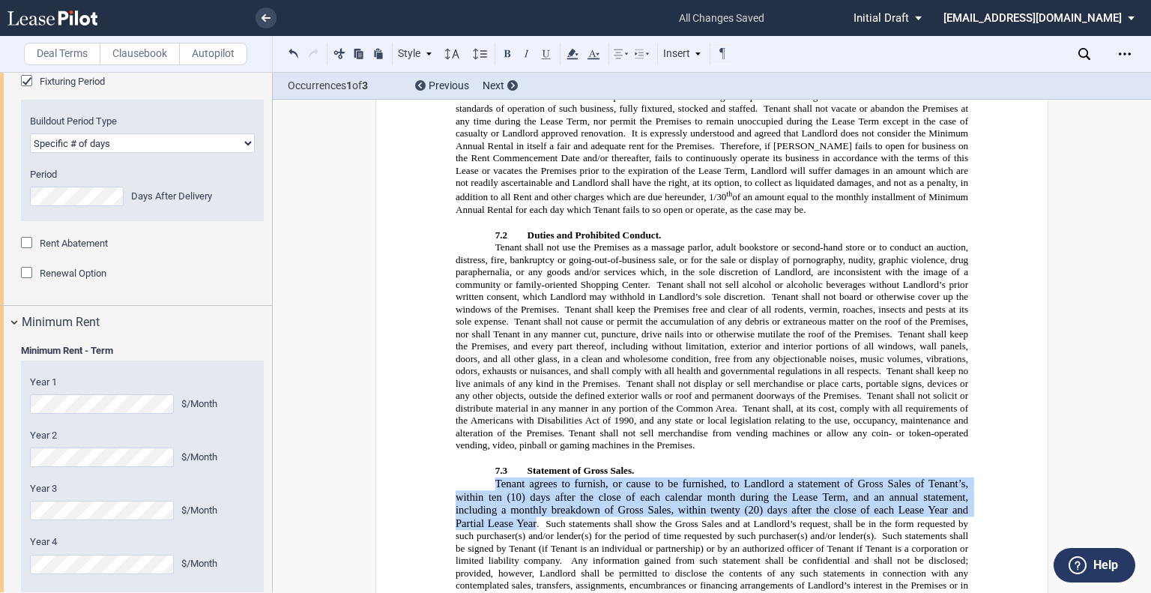
drag, startPoint x: 533, startPoint y: 194, endPoint x: 488, endPoint y: 158, distance: 58.1
click at [488, 477] on p "Tenant agrees to furnish, or cause to be furnished, to Landlord a statement of …" at bounding box center [711, 577] width 512 height 201
click at [455, 56] on icon at bounding box center [452, 54] width 18 height 18
click at [467, 136] on div "10pt" at bounding box center [473, 136] width 45 height 13
click at [446, 52] on use at bounding box center [452, 54] width 14 height 10
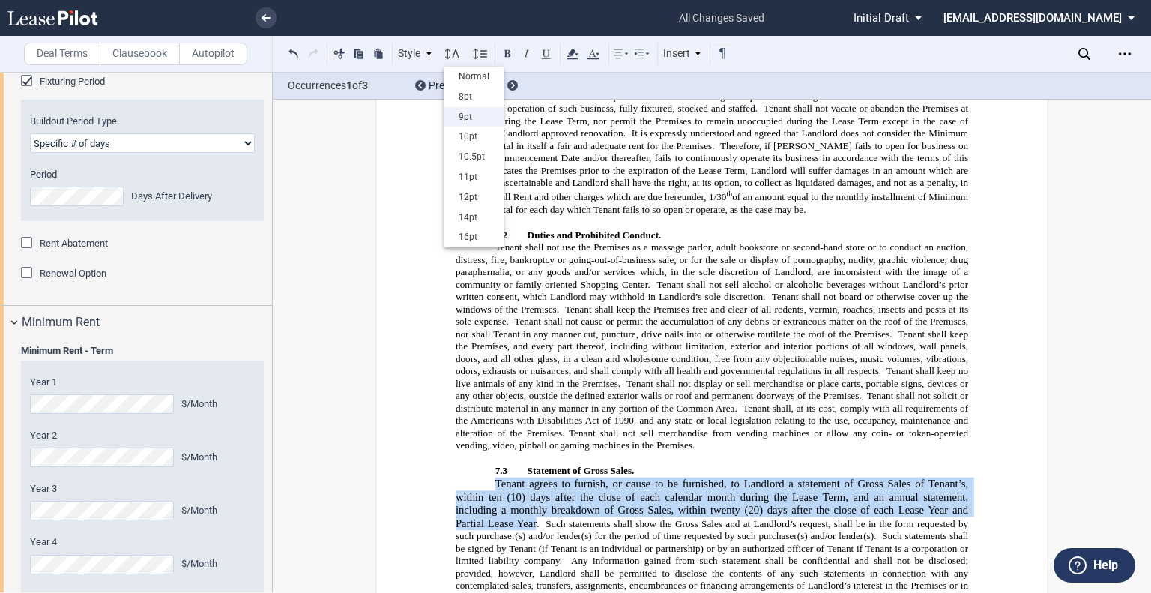
click at [470, 107] on div "9pt" at bounding box center [473, 117] width 60 height 20
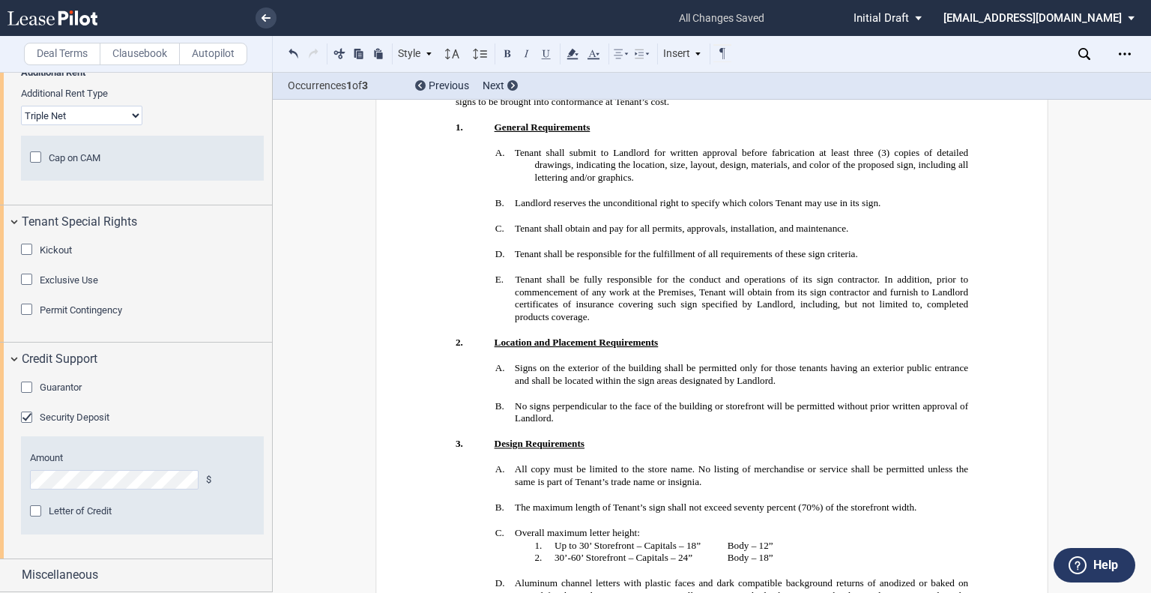
scroll to position [2271, 0]
click at [65, 387] on span "Guarantor" at bounding box center [61, 386] width 42 height 11
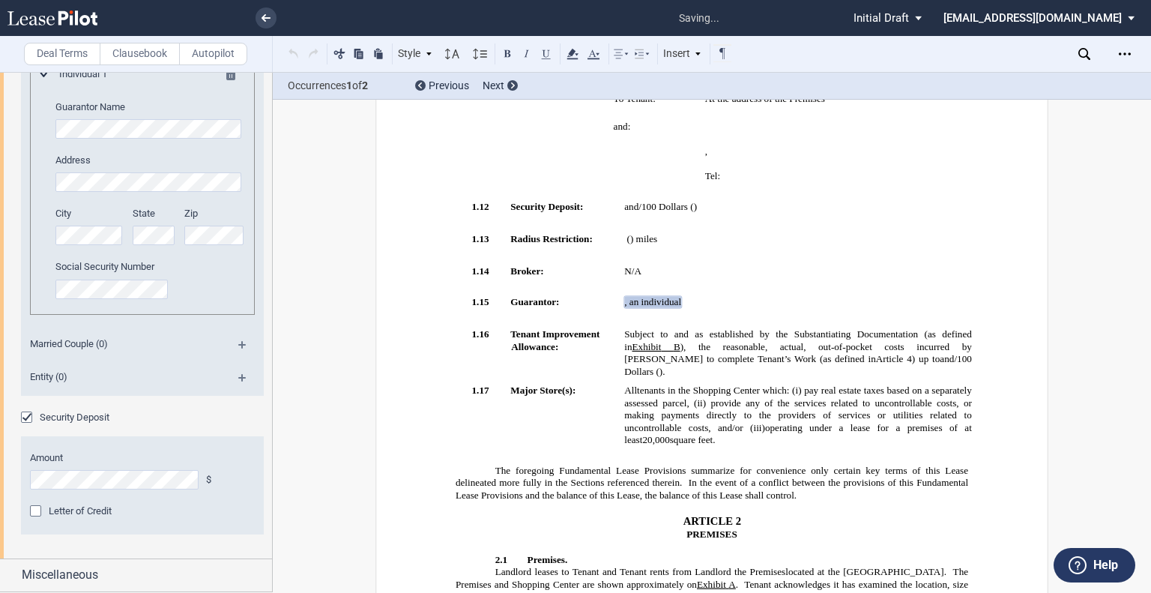
scroll to position [2688, 0]
click at [240, 380] on md-icon at bounding box center [248, 383] width 20 height 18
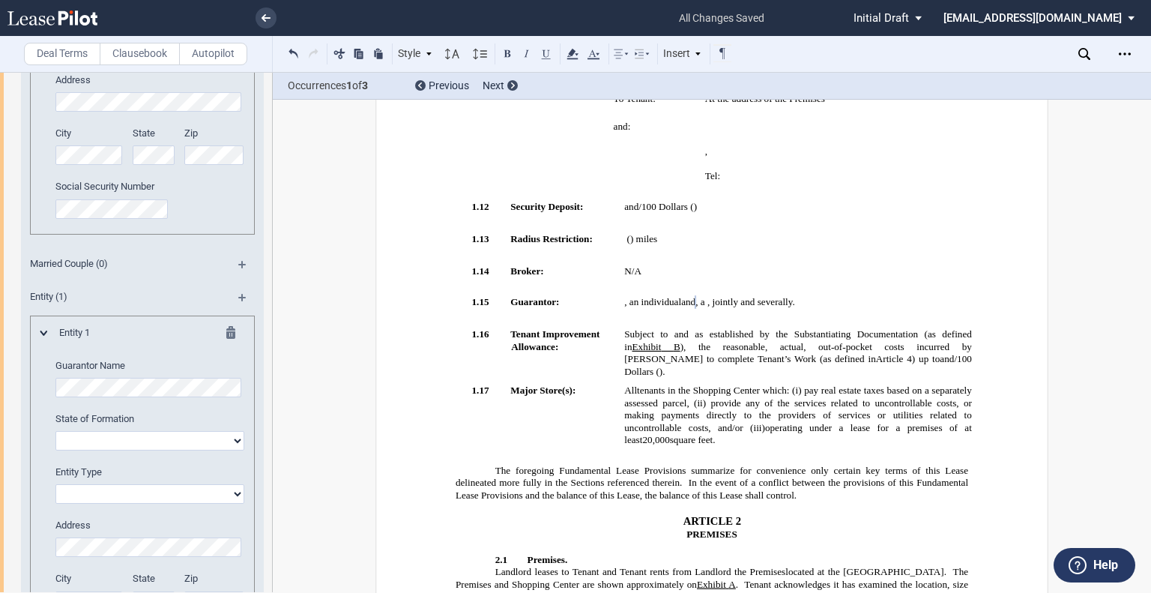
click at [121, 450] on select "[US_STATE] [US_STATE] [US_STATE] [US_STATE] [US_STATE] [US_STATE] [US_STATE] [U…" at bounding box center [149, 440] width 189 height 19
select select "[US_STATE]"
click at [55, 450] on select "[US_STATE] [US_STATE] [US_STATE] [US_STATE] [US_STATE] [US_STATE] [US_STATE] [U…" at bounding box center [149, 440] width 189 height 19
click at [175, 503] on select "Corporation Limited liability company General Partnership Limited Partnership O…" at bounding box center [149, 493] width 189 height 19
select select "corporation"
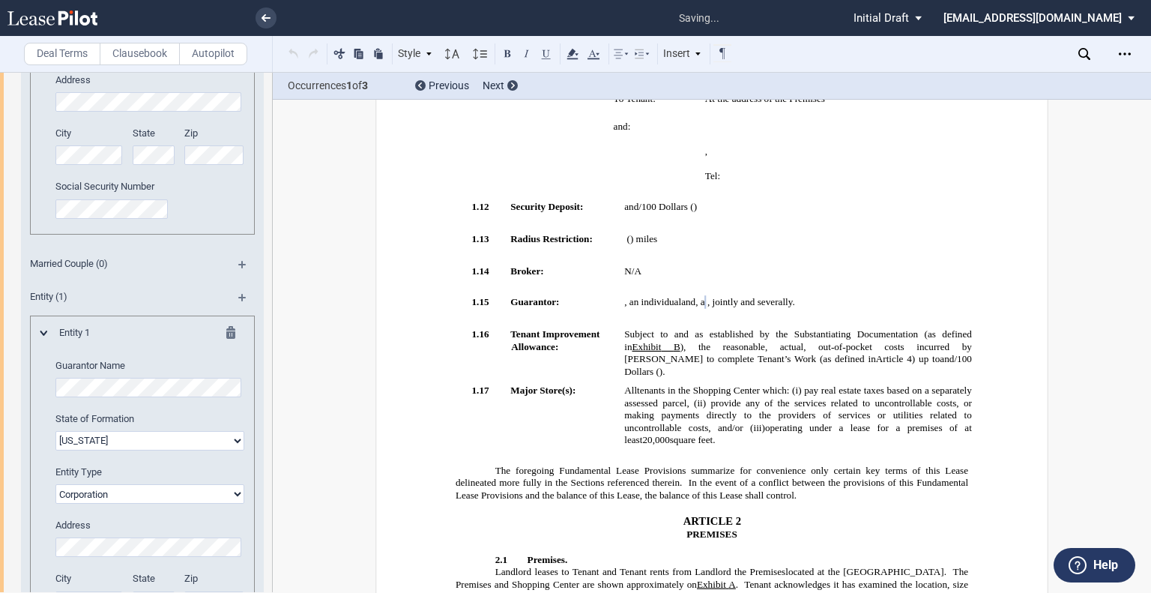
click at [55, 503] on select "Corporation Limited liability company General Partnership Limited Partnership O…" at bounding box center [149, 493] width 189 height 19
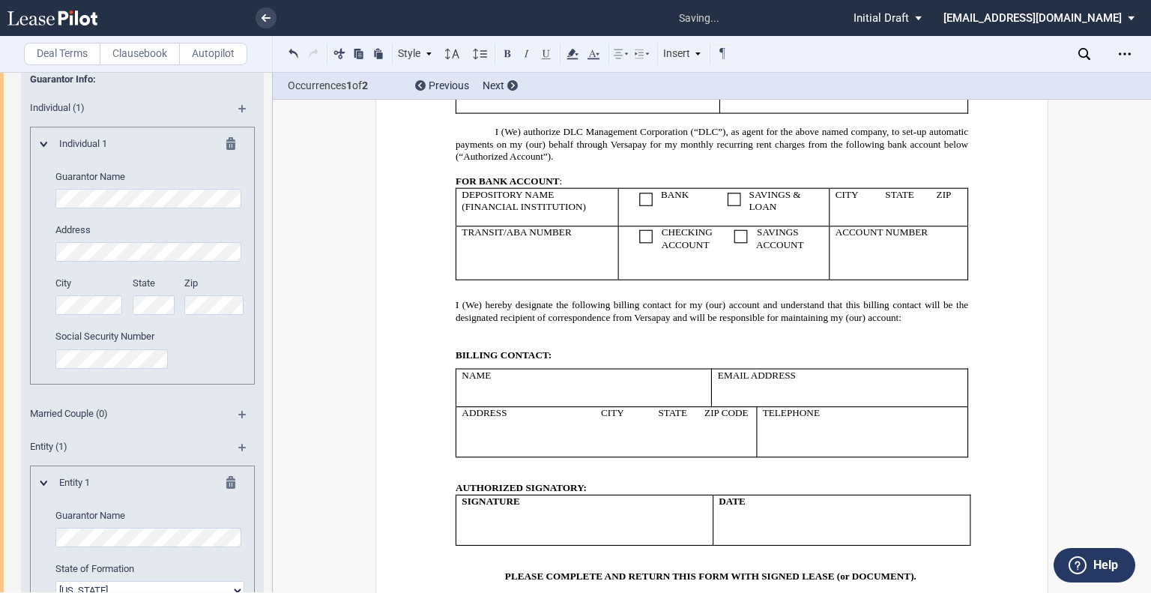
scroll to position [0, 0]
click at [255, 384] on div "Guarantor Info: Individual (1) Individual 1 Guarantor Name Address City State" at bounding box center [142, 478] width 243 height 840
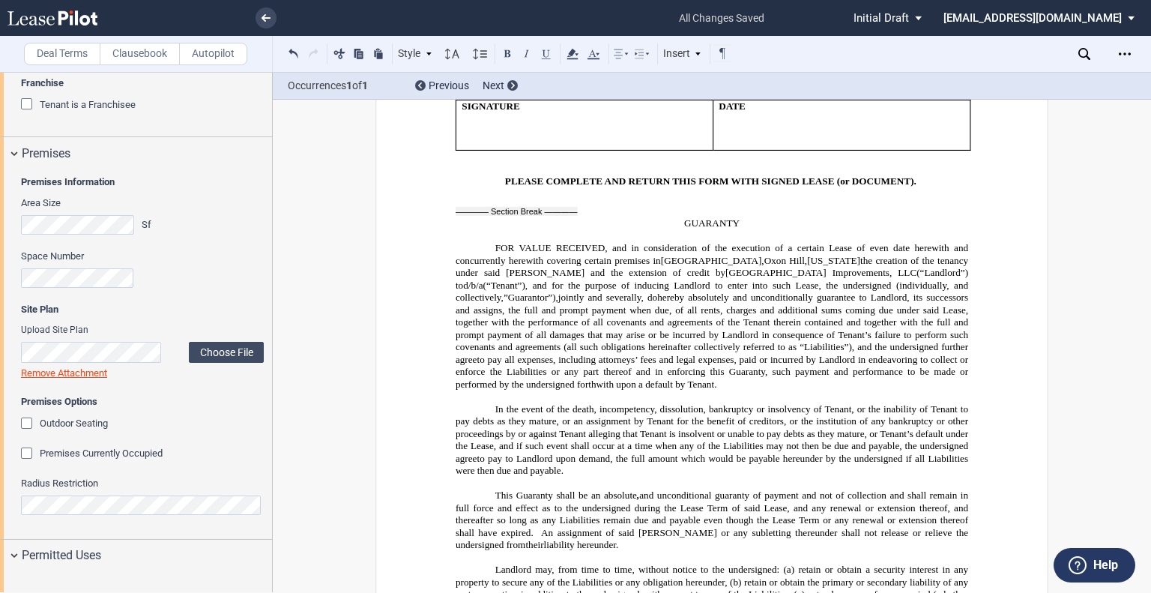
scroll to position [524, 0]
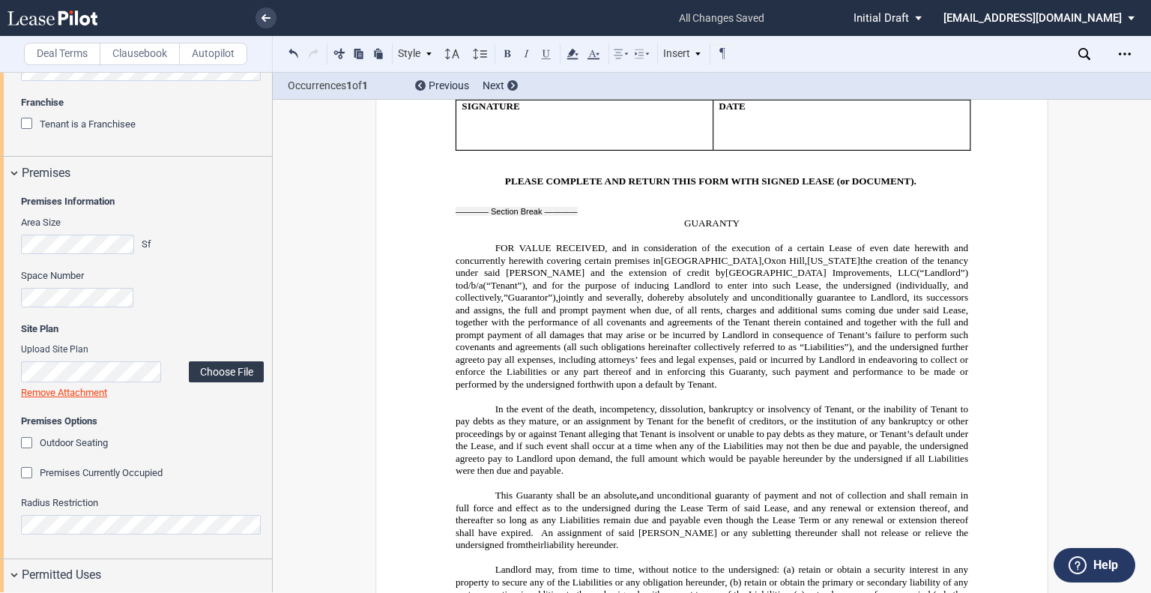
click at [207, 368] on label "Choose File" at bounding box center [226, 371] width 75 height 21
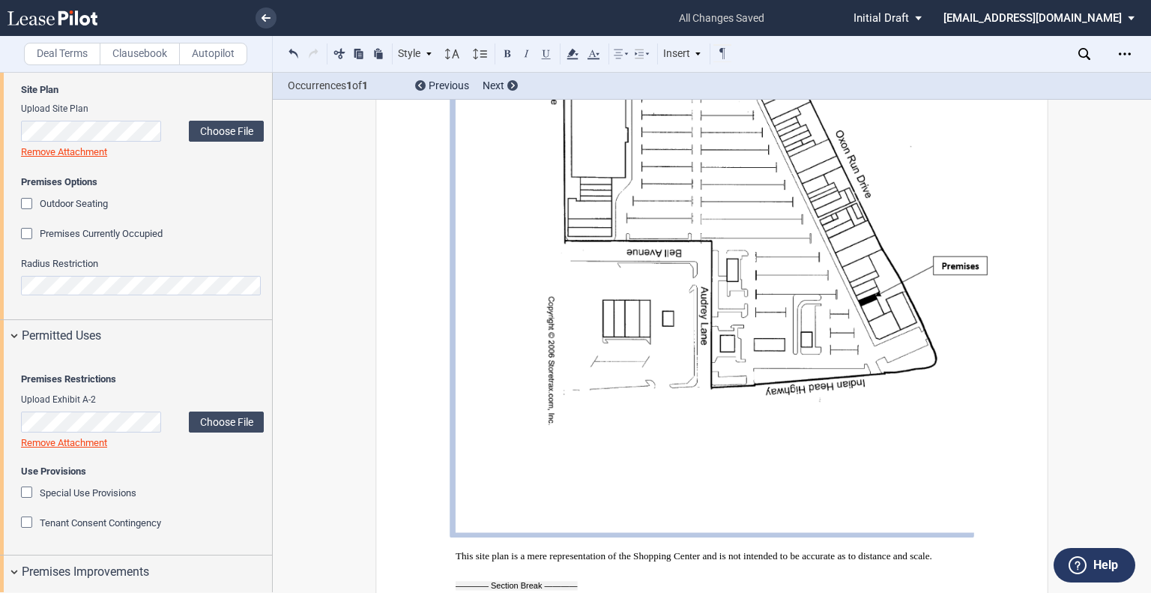
scroll to position [902, 0]
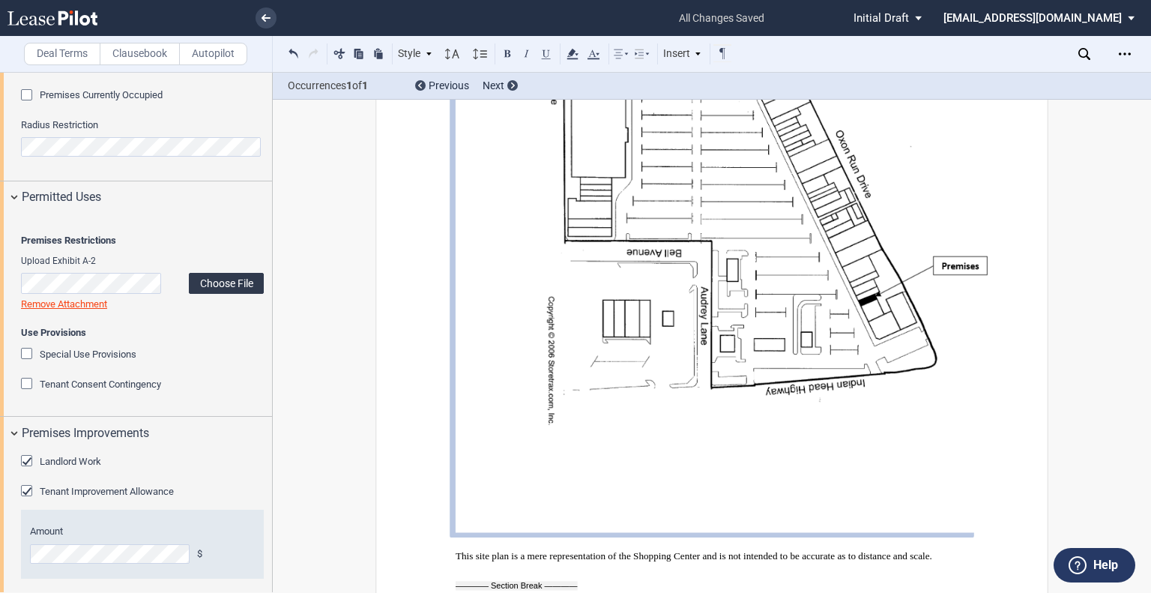
click at [213, 294] on label "Choose File" at bounding box center [226, 283] width 75 height 21
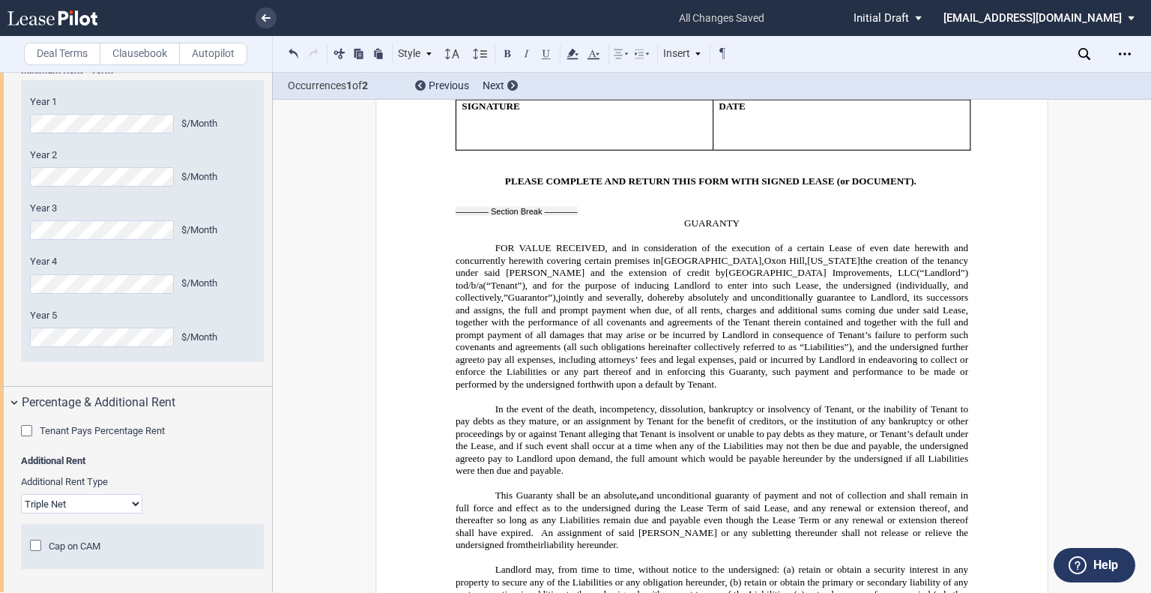
scroll to position [2250, 0]
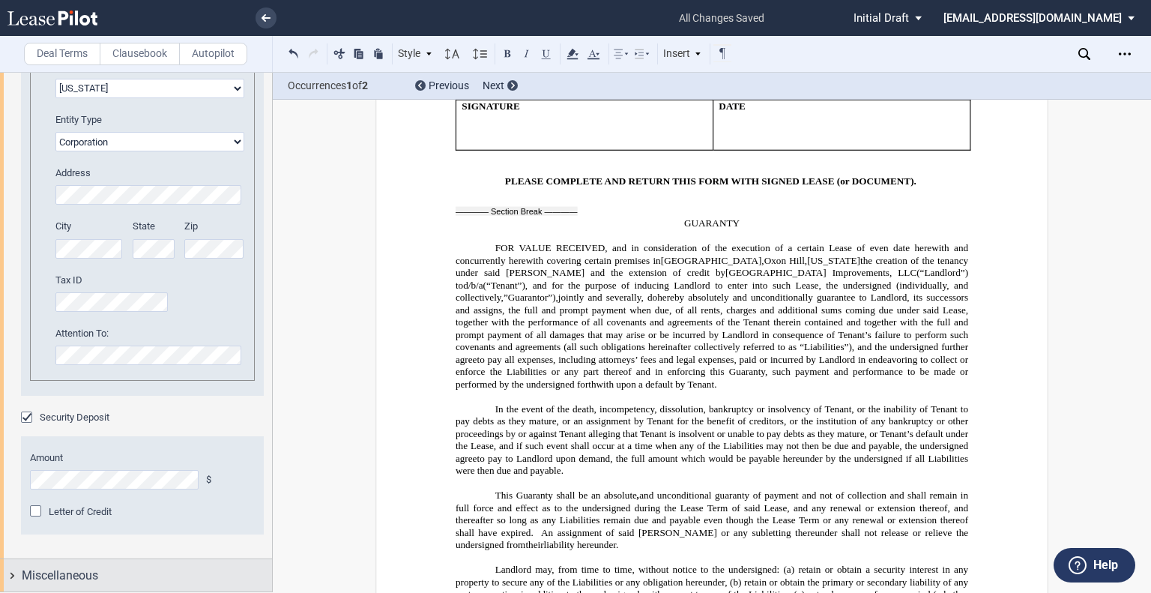
click at [207, 575] on div "Miscellaneous" at bounding box center [147, 575] width 250 height 18
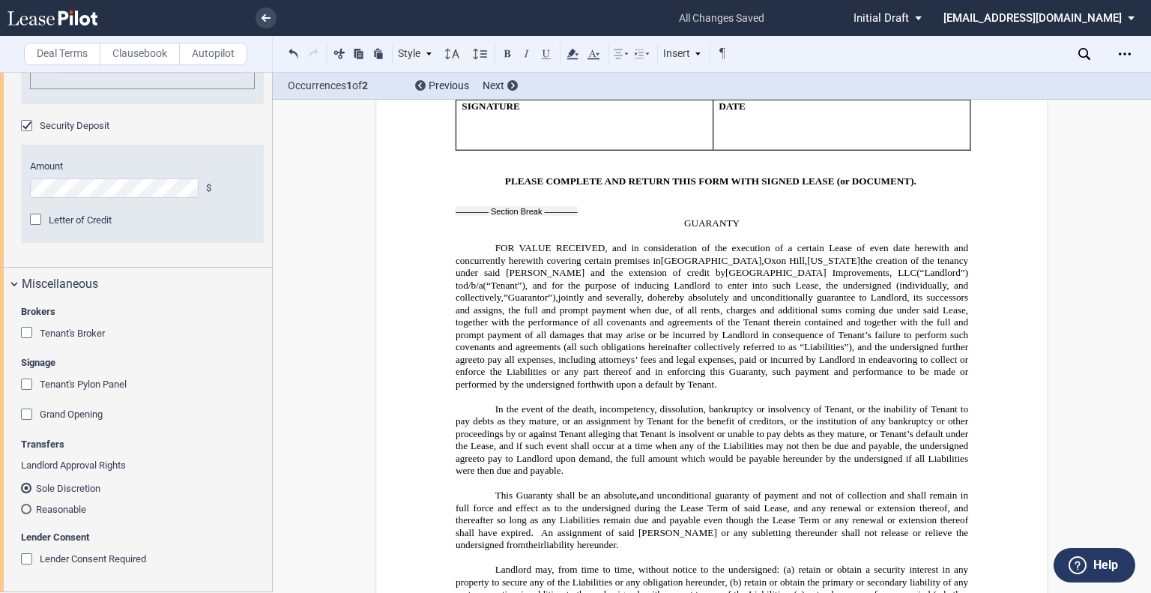
scroll to position [3411, 0]
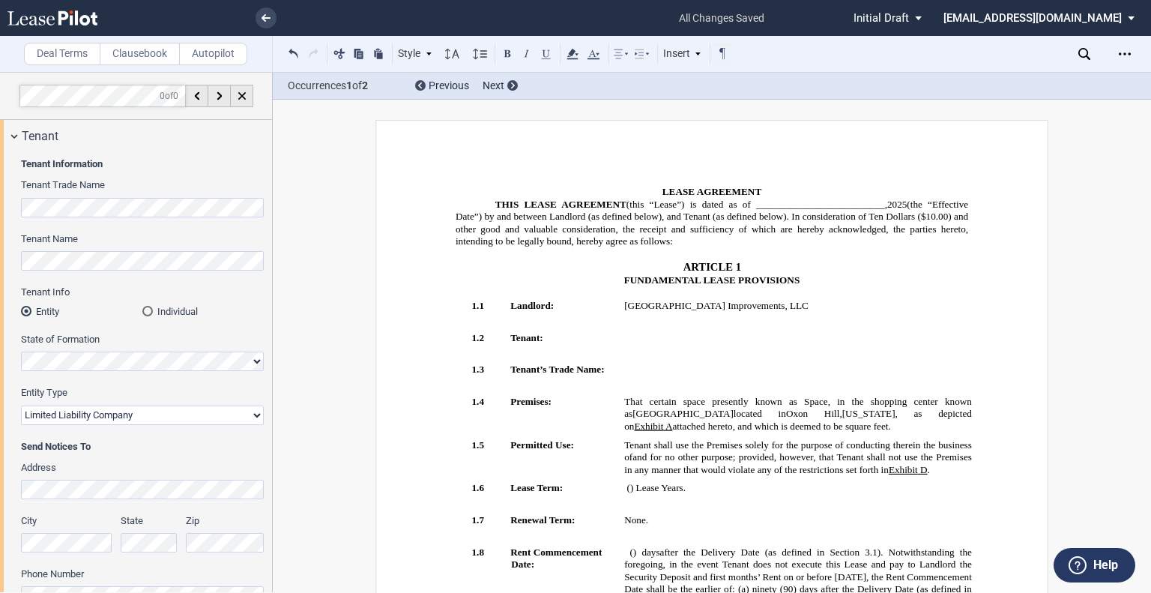
select select "limited liability company"
select select "[US_STATE]"
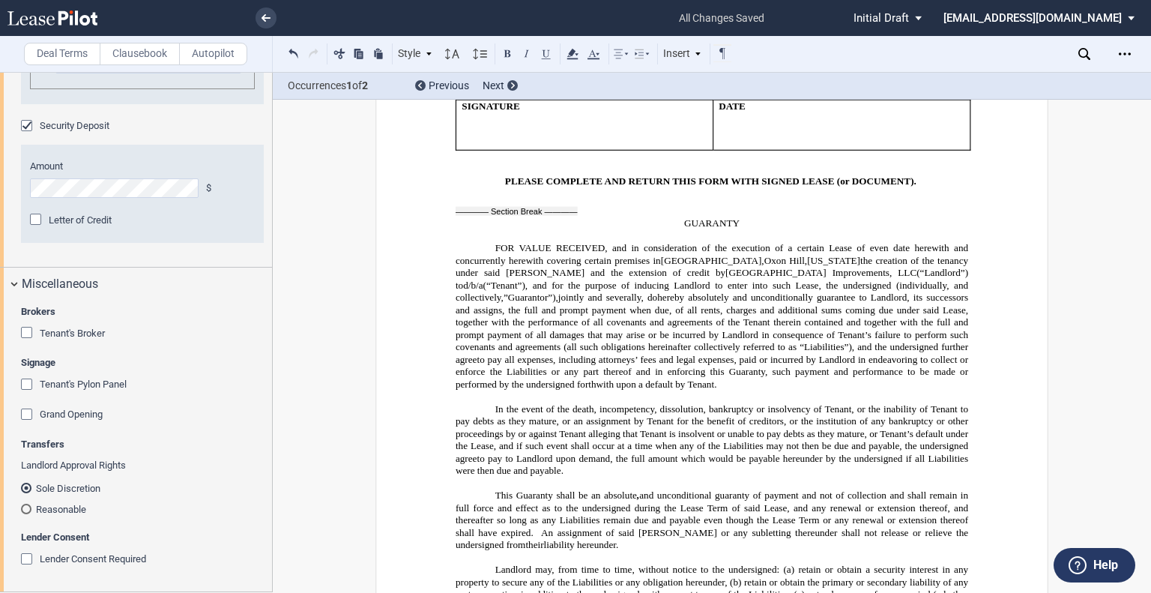
click at [23, 332] on div "Tenant's Broker" at bounding box center [28, 334] width 15 height 15
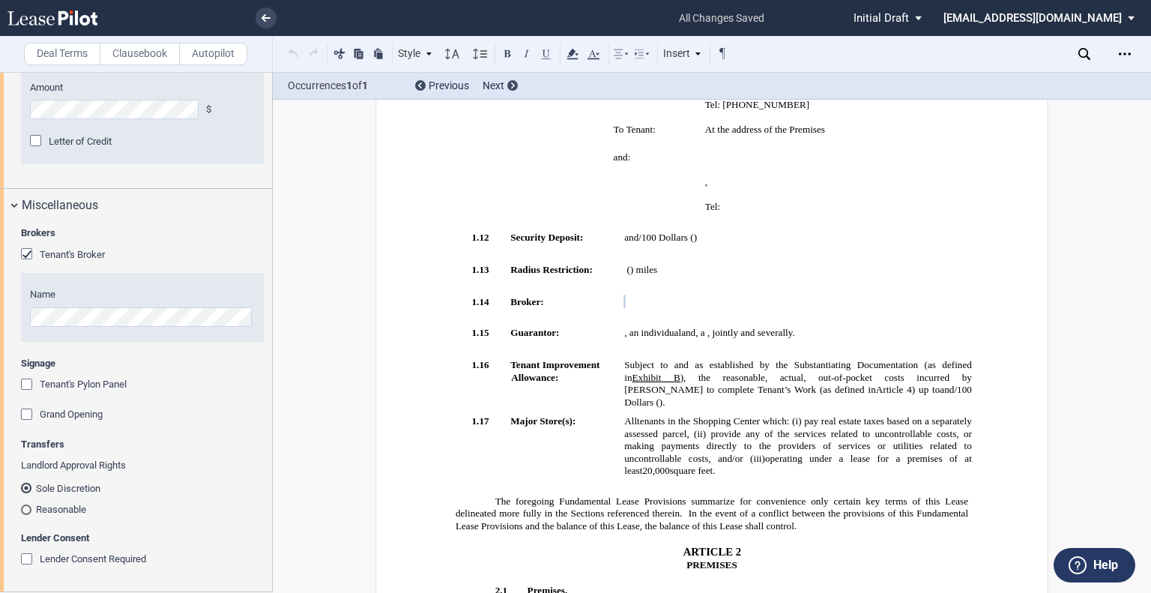
scroll to position [3491, 0]
click at [26, 381] on div "Tenant's Pylon Panel" at bounding box center [28, 385] width 15 height 15
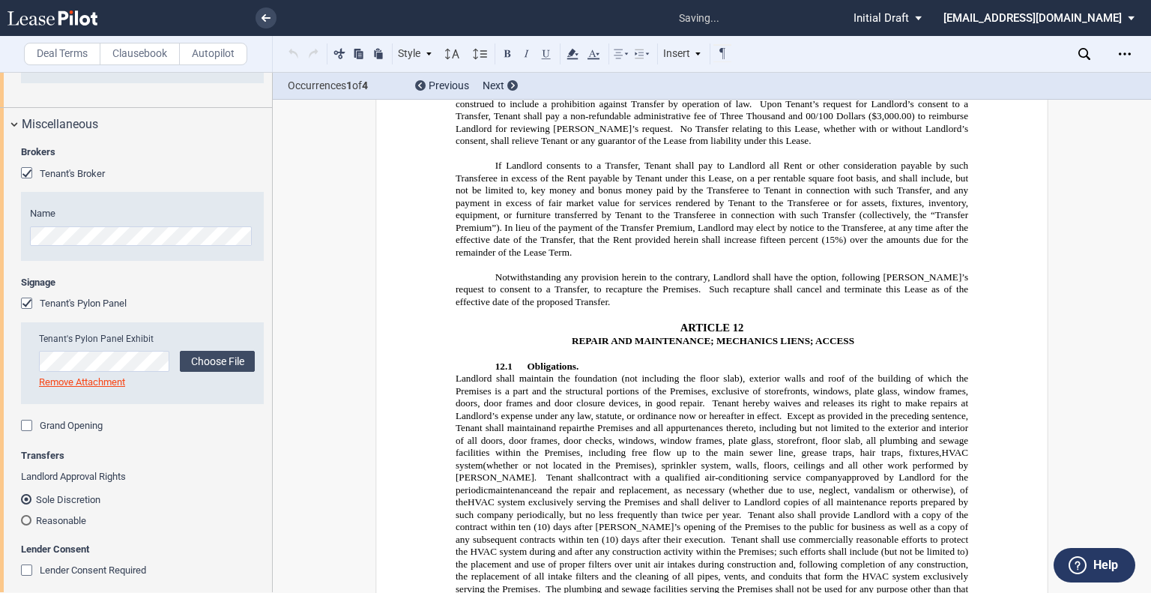
scroll to position [8858, 0]
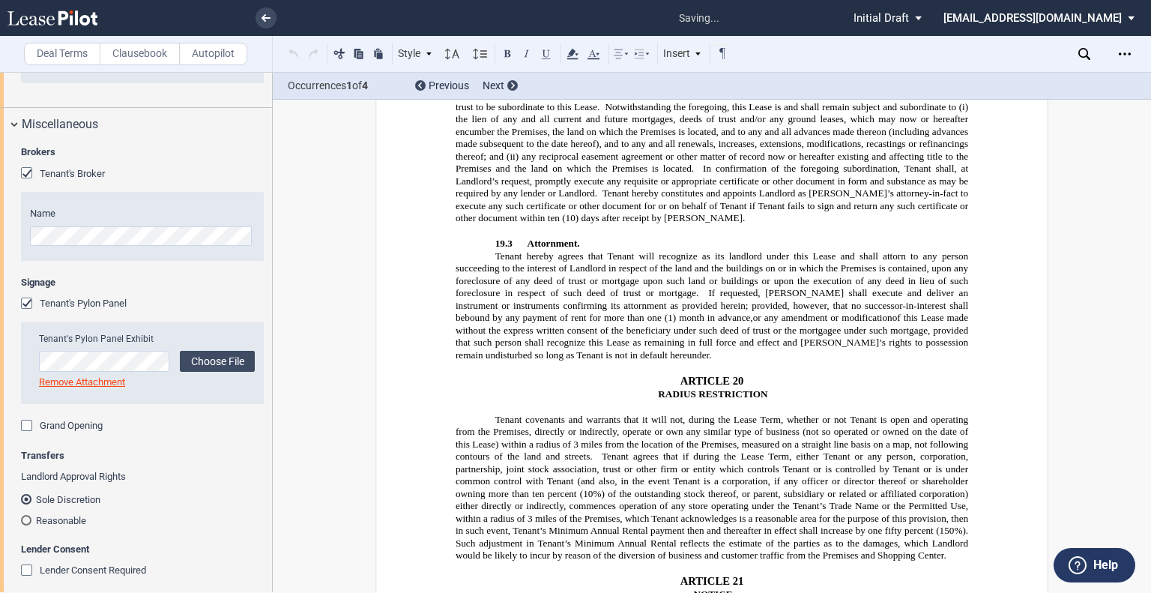
drag, startPoint x: 698, startPoint y: 297, endPoint x: 459, endPoint y: 262, distance: 241.5
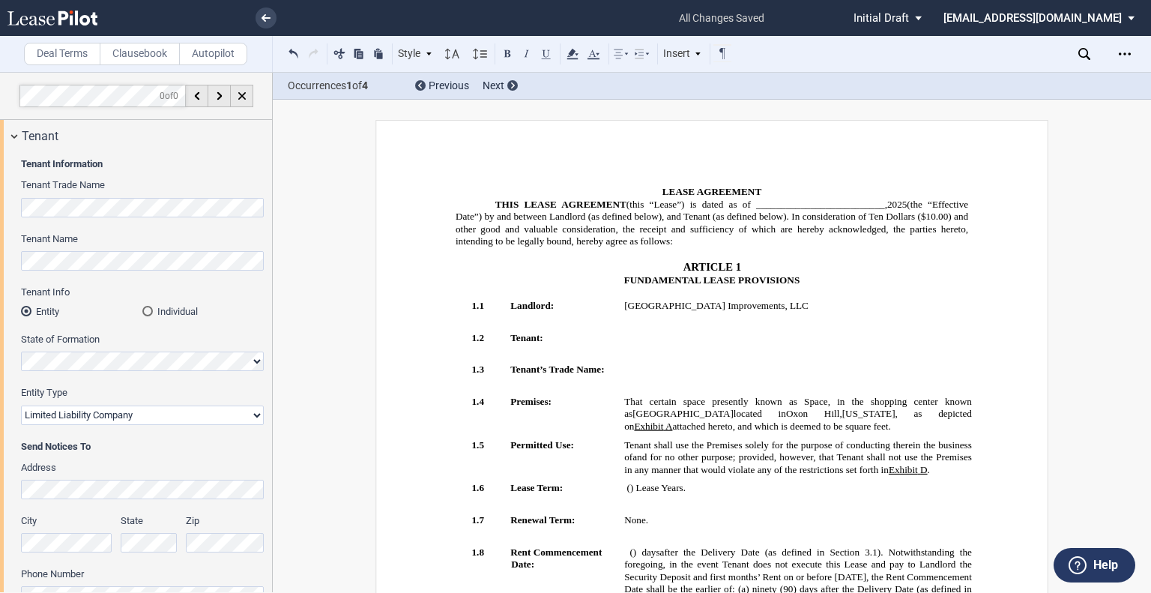
select select "limited liability company"
select select "[US_STATE]"
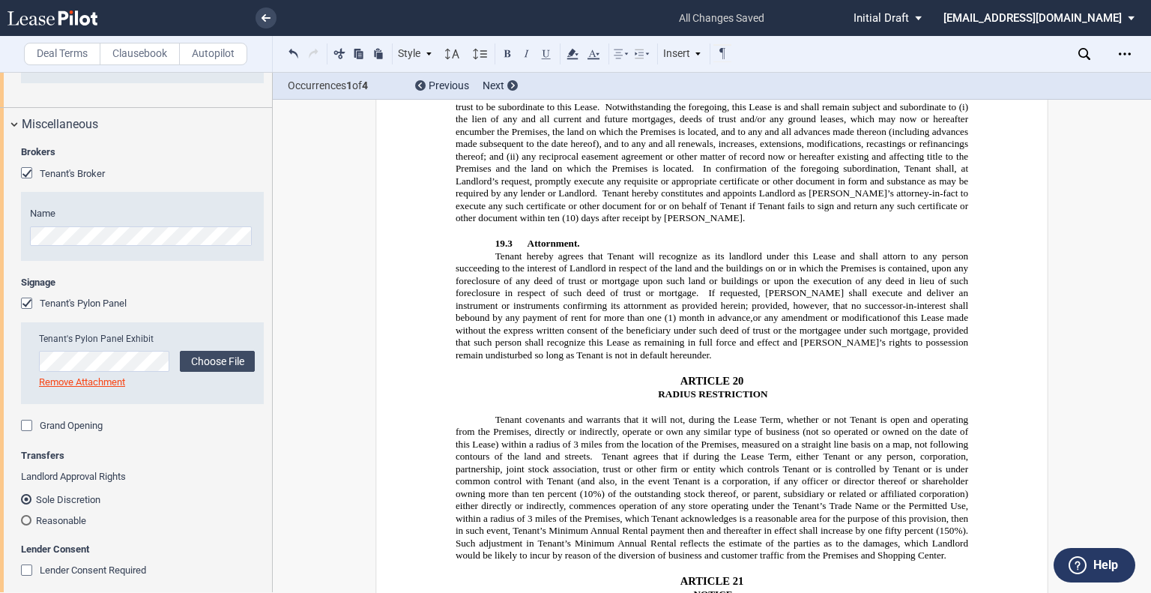
drag, startPoint x: 879, startPoint y: 266, endPoint x: 469, endPoint y: 272, distance: 409.8
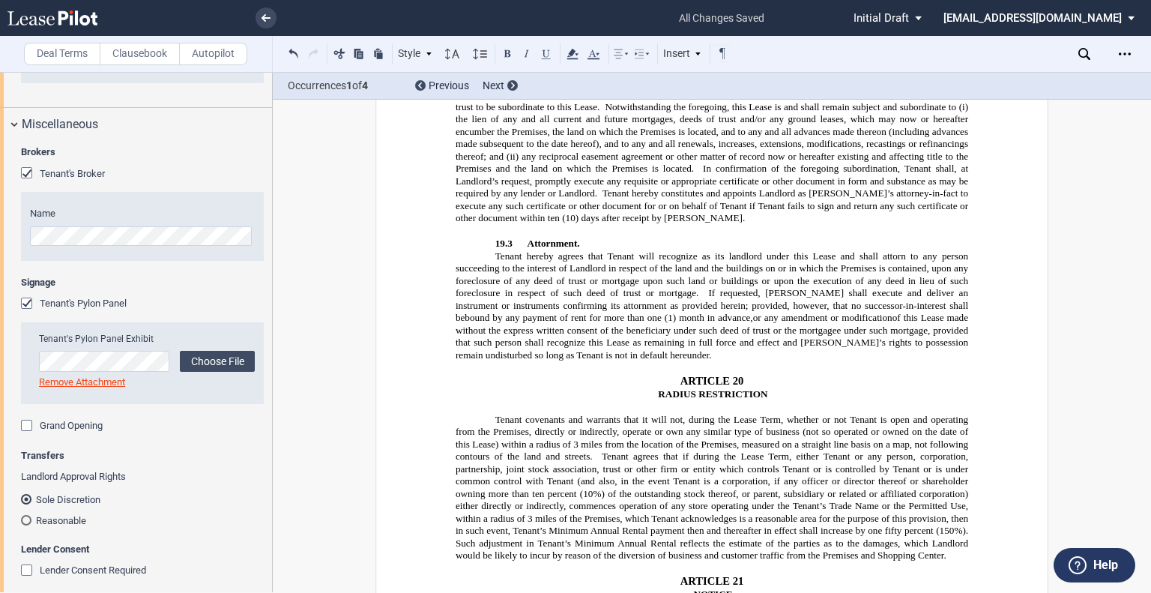
drag, startPoint x: 786, startPoint y: 266, endPoint x: 802, endPoint y: 266, distance: 15.7
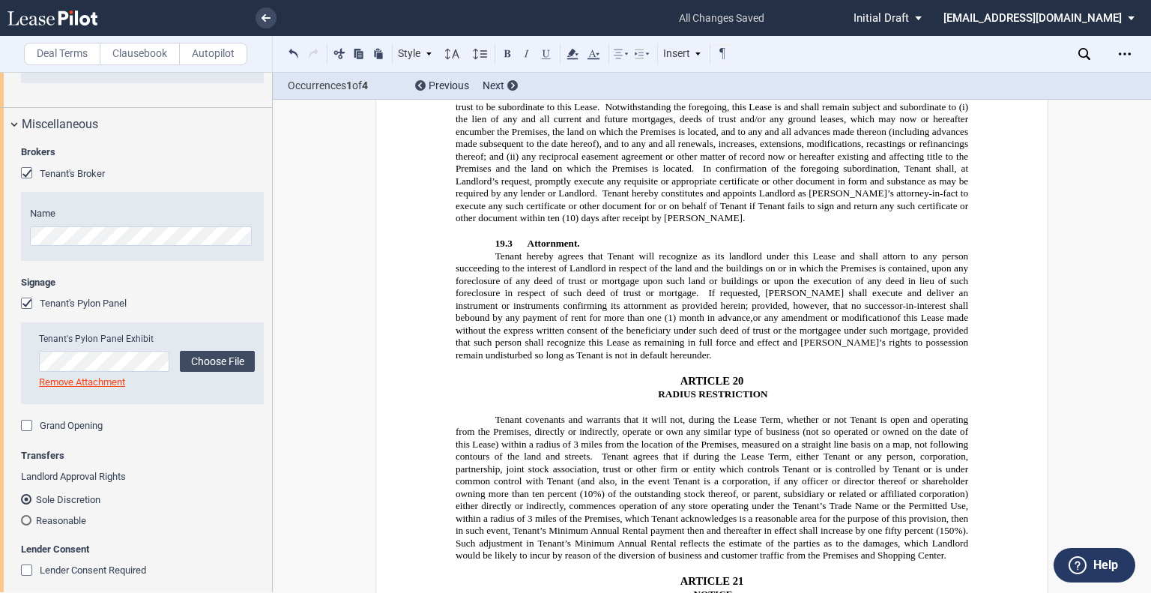
drag, startPoint x: 802, startPoint y: 265, endPoint x: 812, endPoint y: 265, distance: 9.7
drag, startPoint x: 837, startPoint y: 266, endPoint x: 902, endPoint y: 270, distance: 65.3
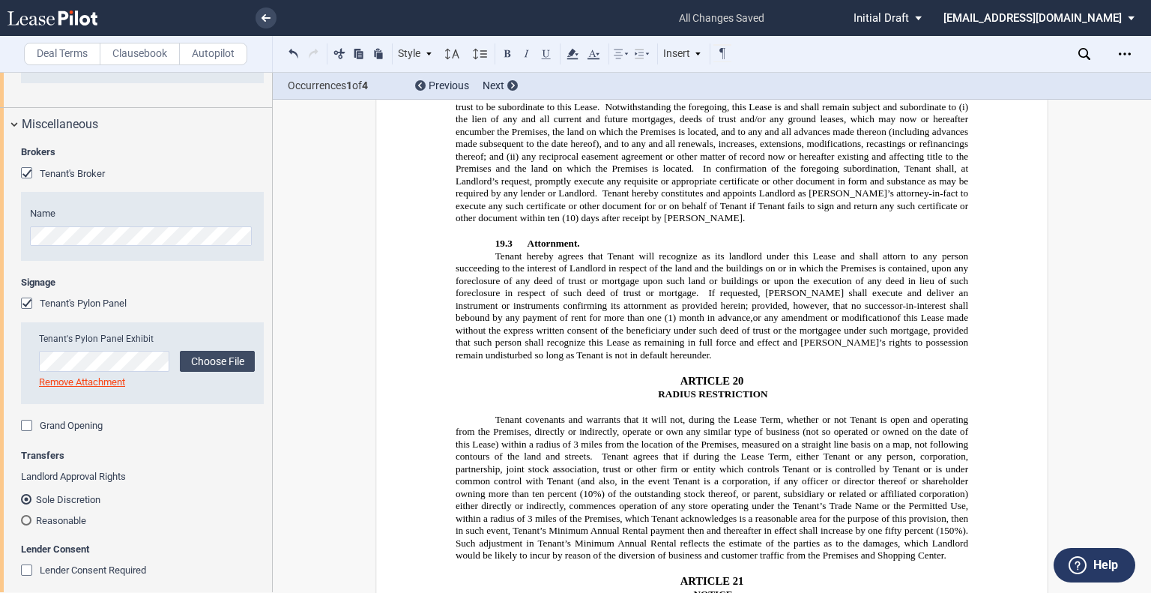
drag, startPoint x: 510, startPoint y: 287, endPoint x: 602, endPoint y: 288, distance: 91.4
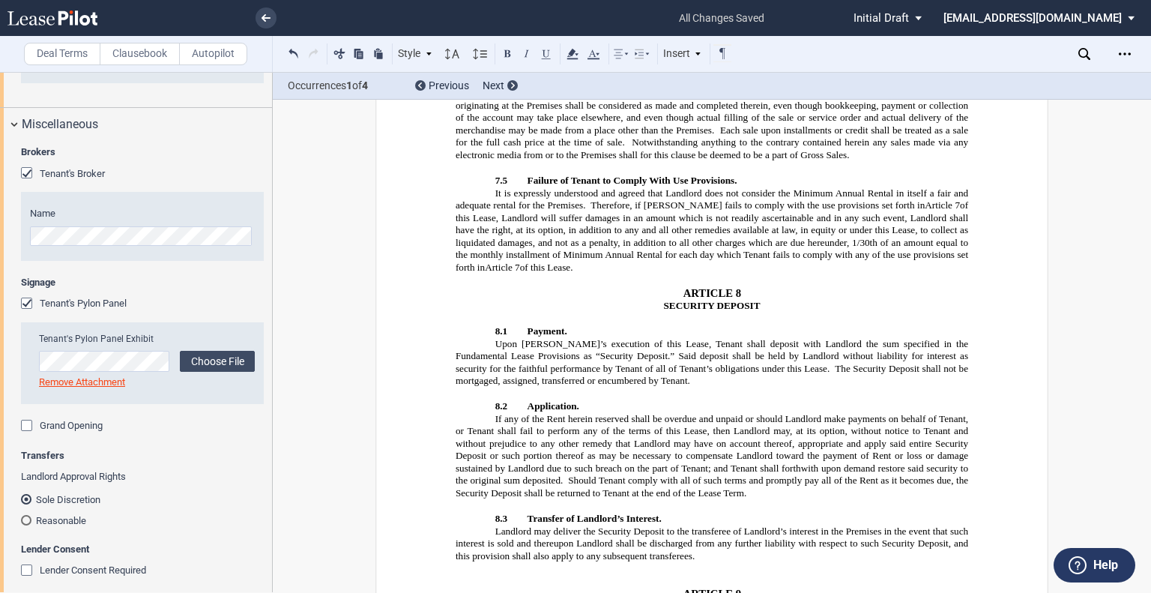
scroll to position [4813, 0]
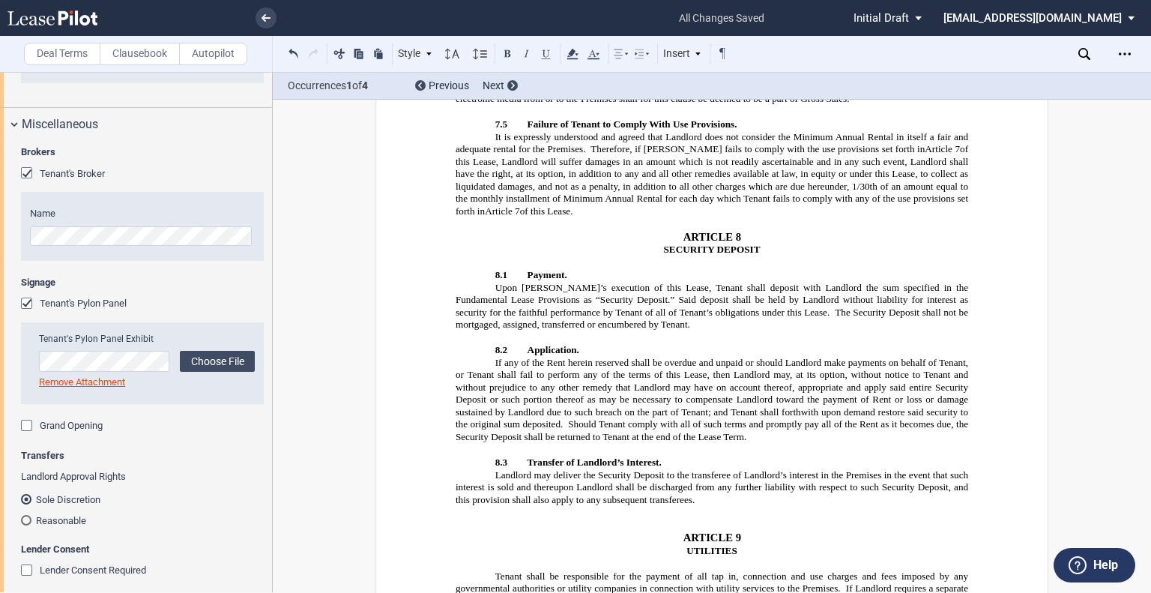
drag, startPoint x: 449, startPoint y: 343, endPoint x: 500, endPoint y: 344, distance: 50.9
drag, startPoint x: 874, startPoint y: 356, endPoint x: 941, endPoint y: 355, distance: 66.7
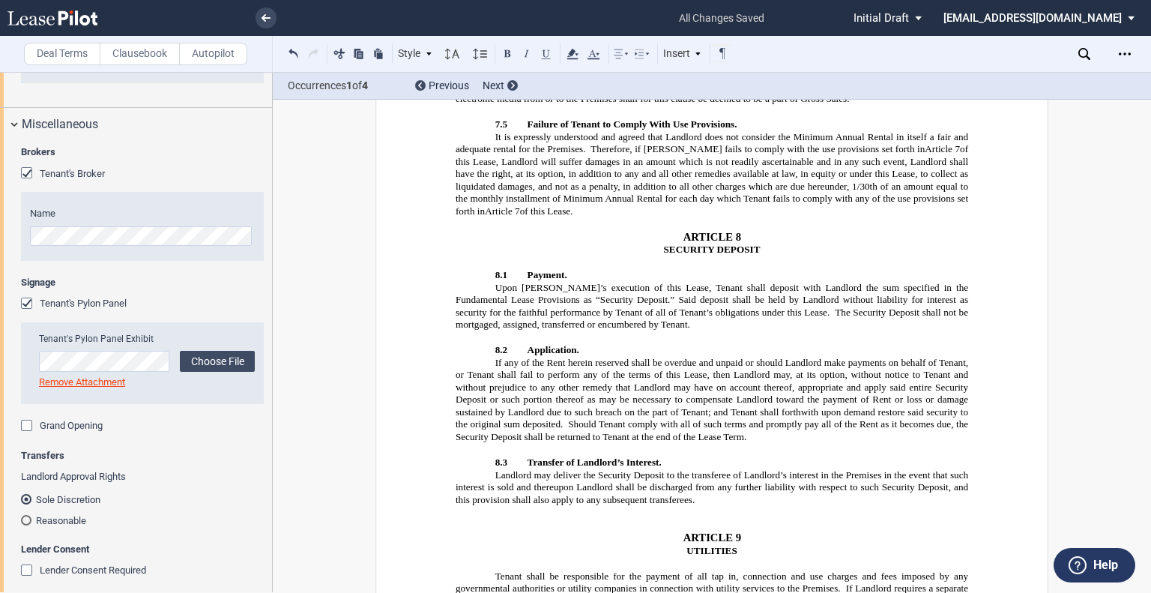
drag, startPoint x: 533, startPoint y: 364, endPoint x: 593, endPoint y: 362, distance: 60.7
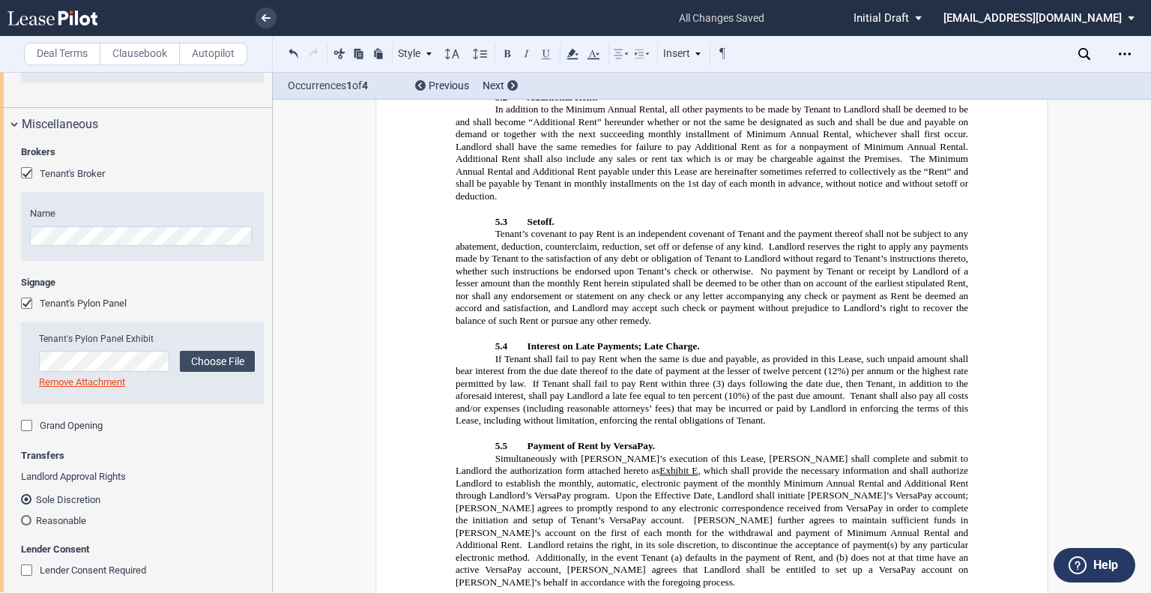
scroll to position [2566, 0]
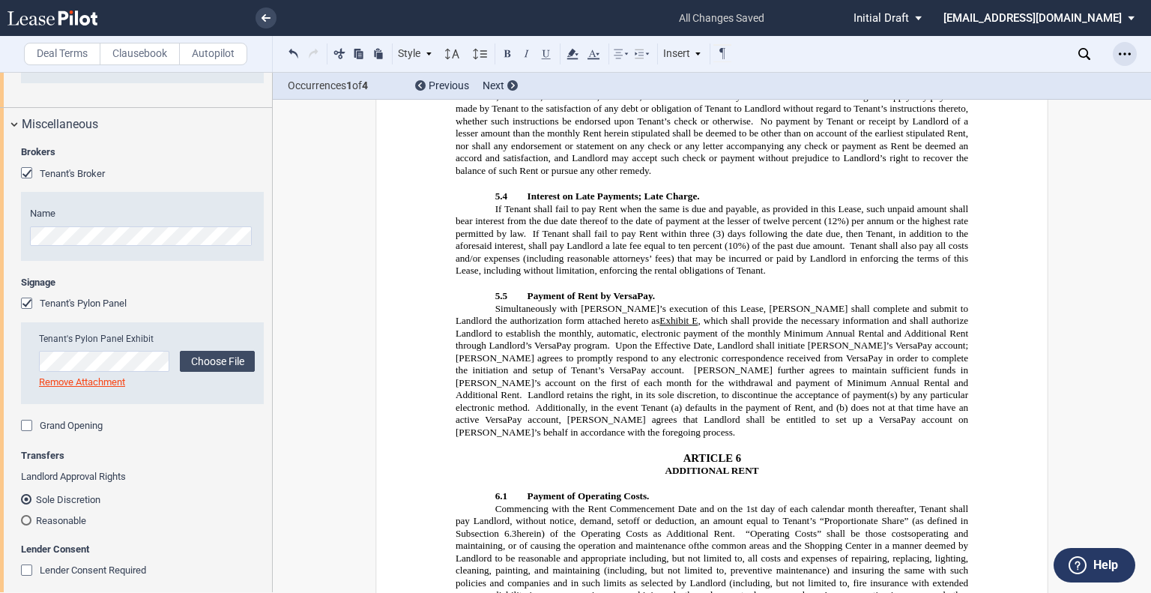
click at [1123, 50] on icon "Open Lease options menu" at bounding box center [1124, 54] width 12 height 12
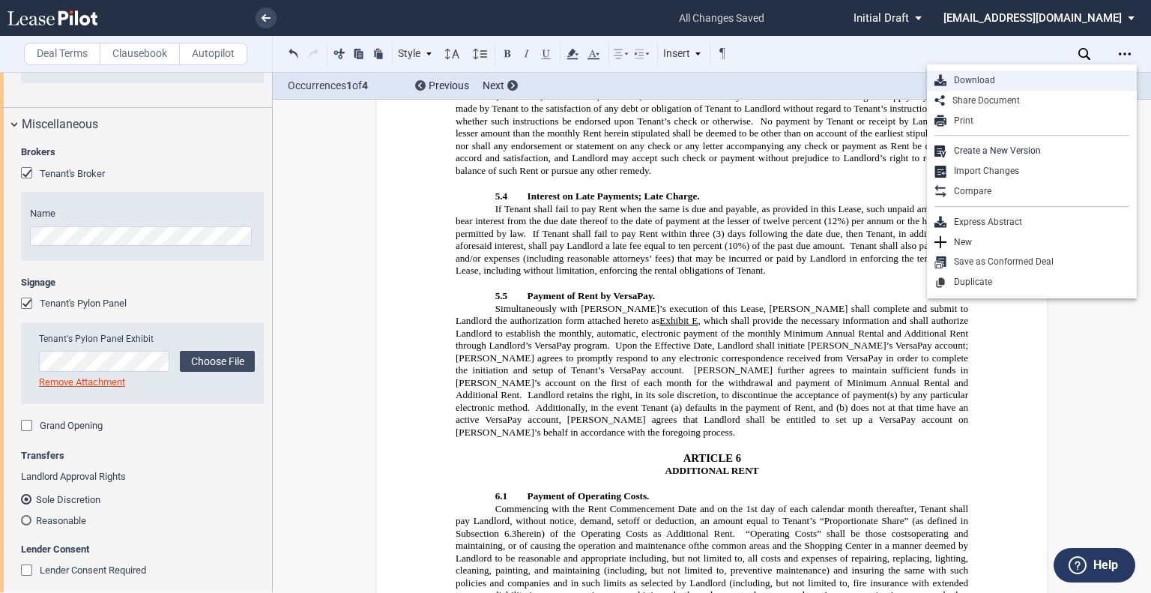
click at [998, 77] on div "Download" at bounding box center [1037, 80] width 183 height 13
